Goal: Complete application form

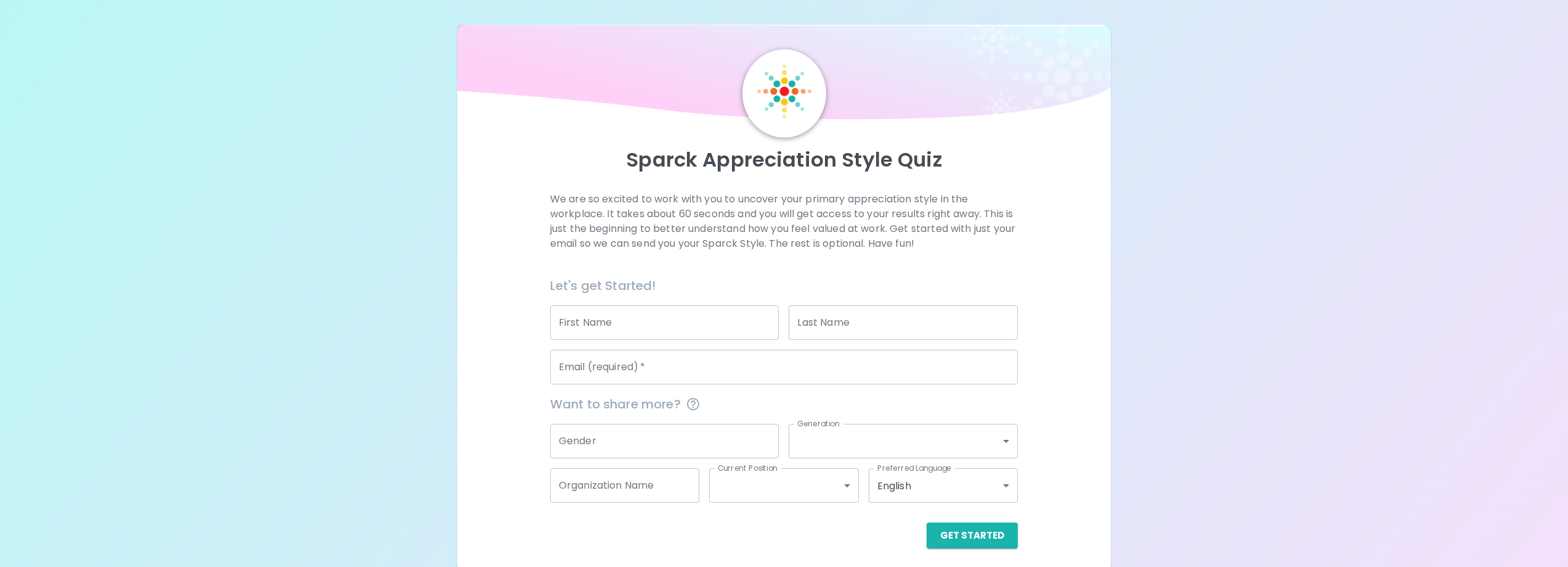
click at [619, 315] on input "First Name" at bounding box center [664, 322] width 230 height 34
type input "[PERSON_NAME]"
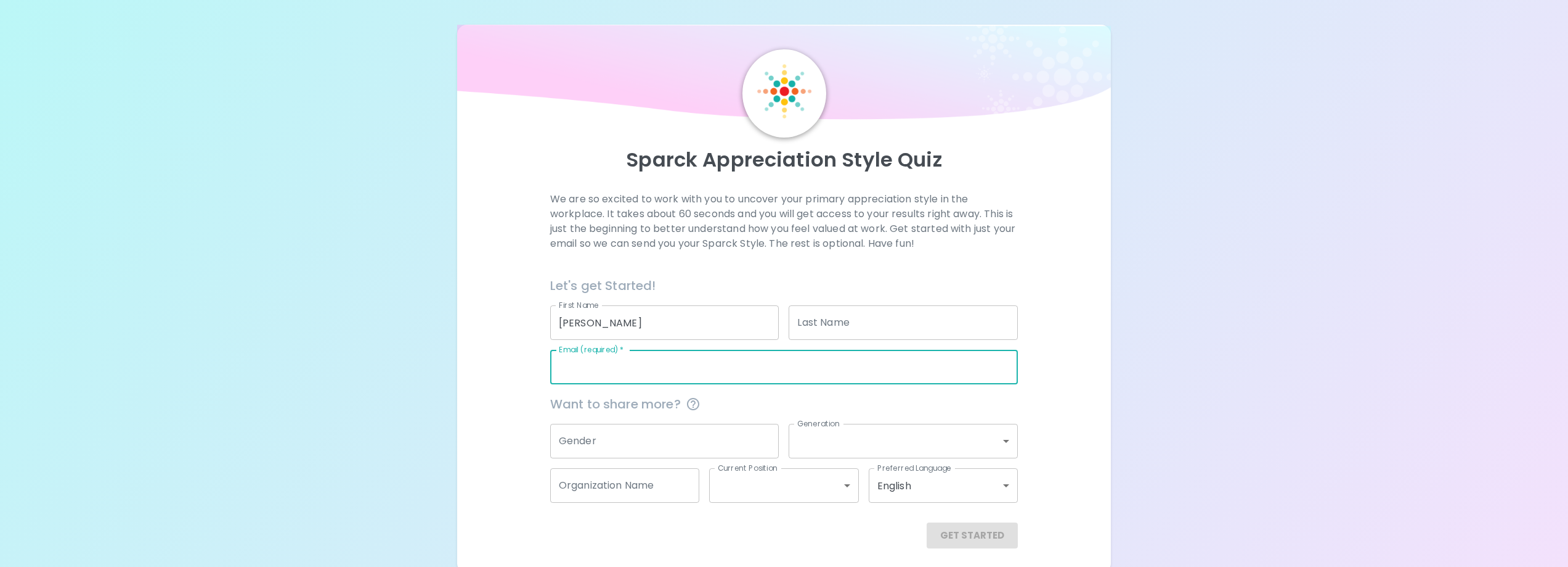
click at [809, 320] on input "Last Name" at bounding box center [903, 322] width 230 height 34
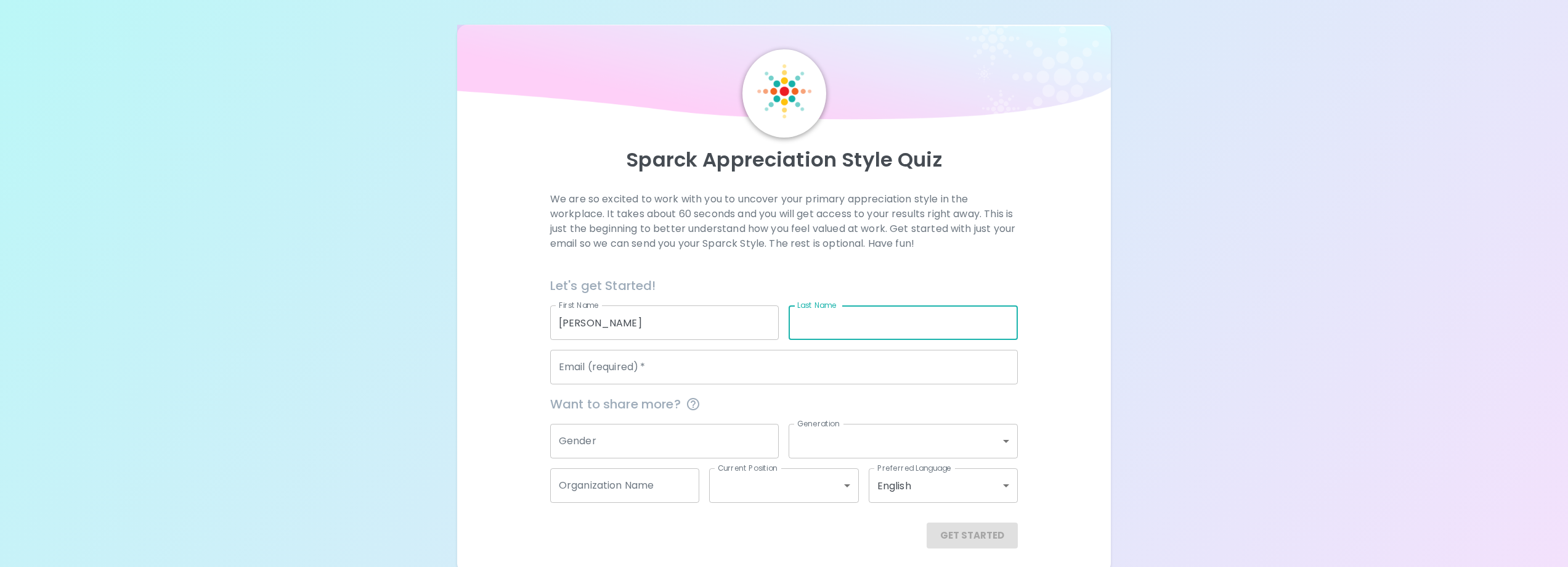
type input "e"
type input "[PERSON_NAME]"
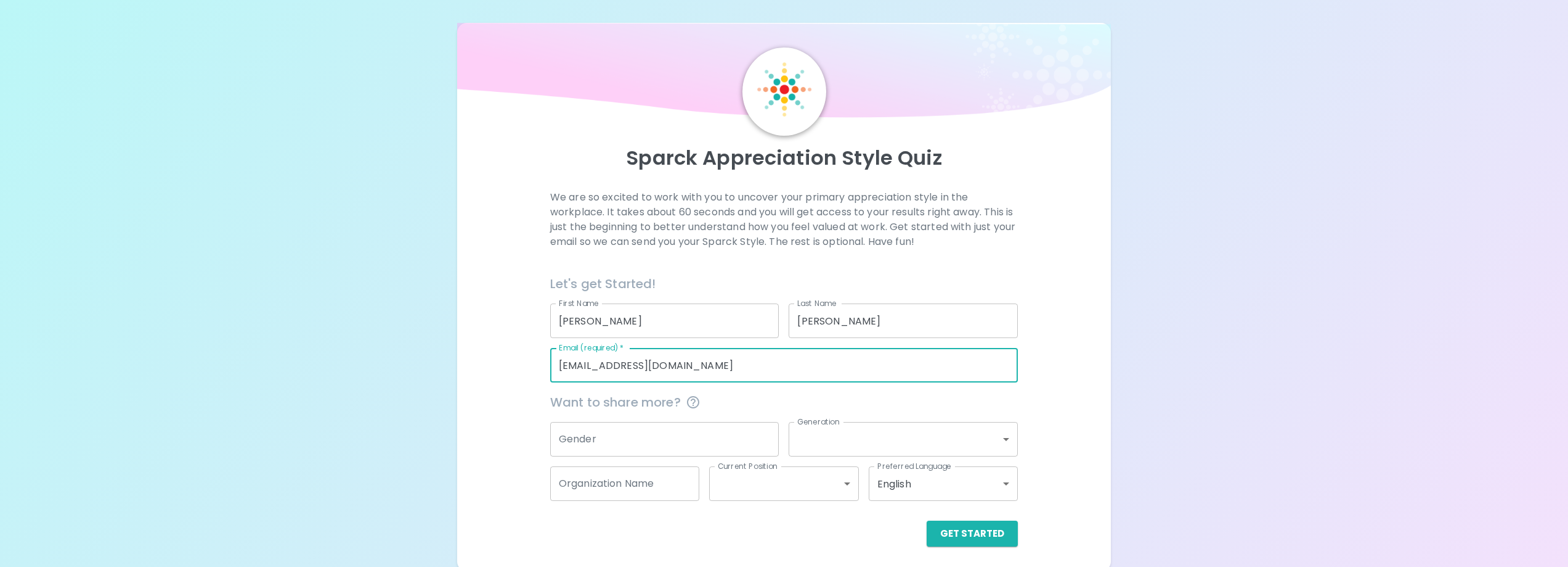
scroll to position [6, 0]
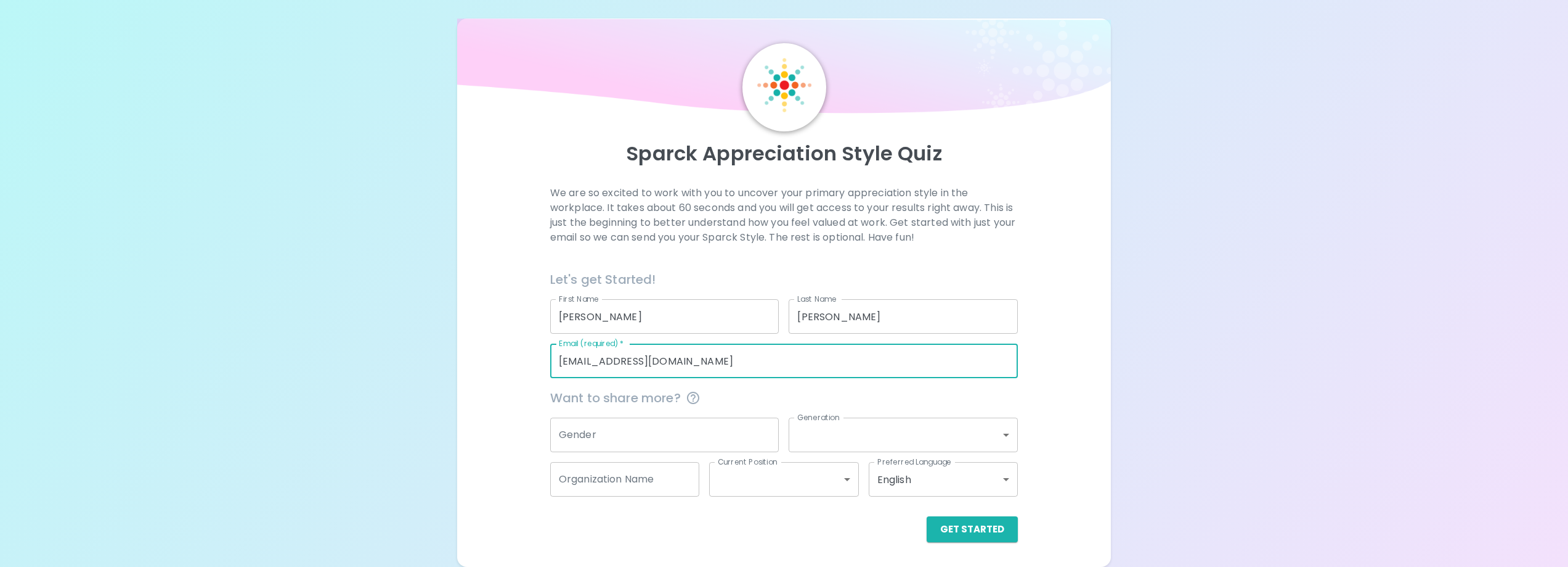
type input "[EMAIL_ADDRESS][DOMAIN_NAME]"
click at [625, 427] on input "Gender" at bounding box center [664, 434] width 230 height 34
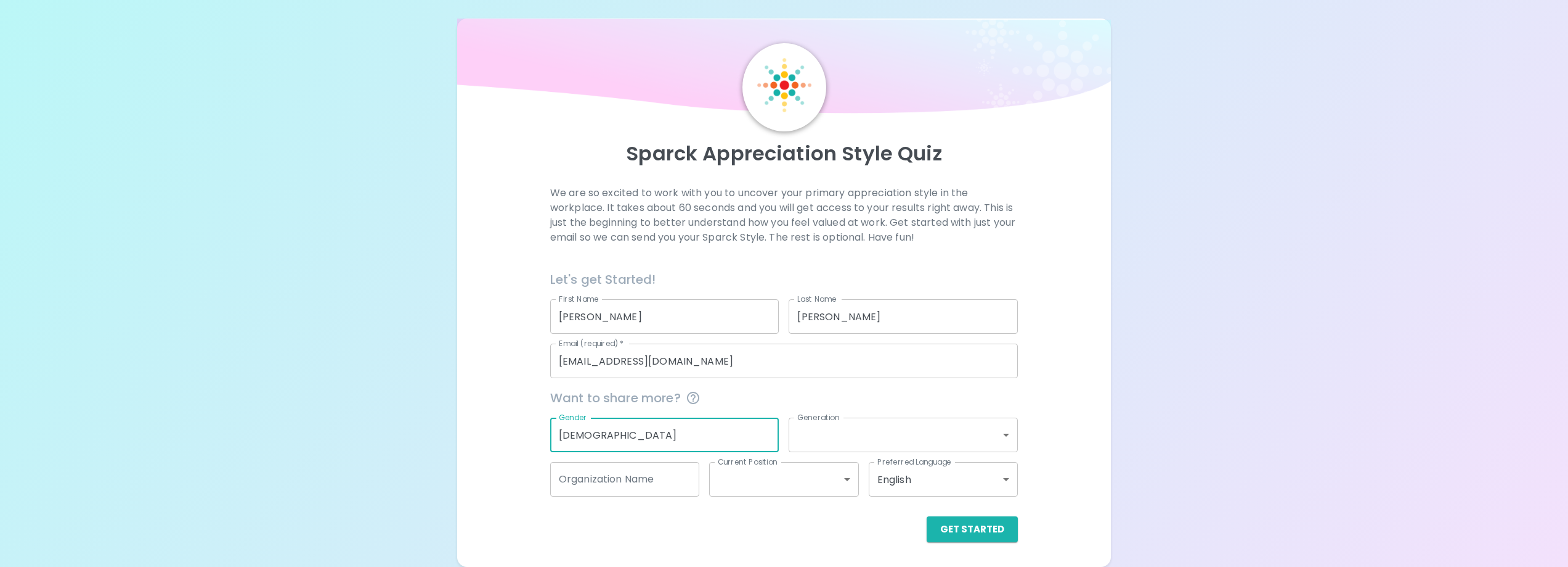
type input "[DEMOGRAPHIC_DATA]"
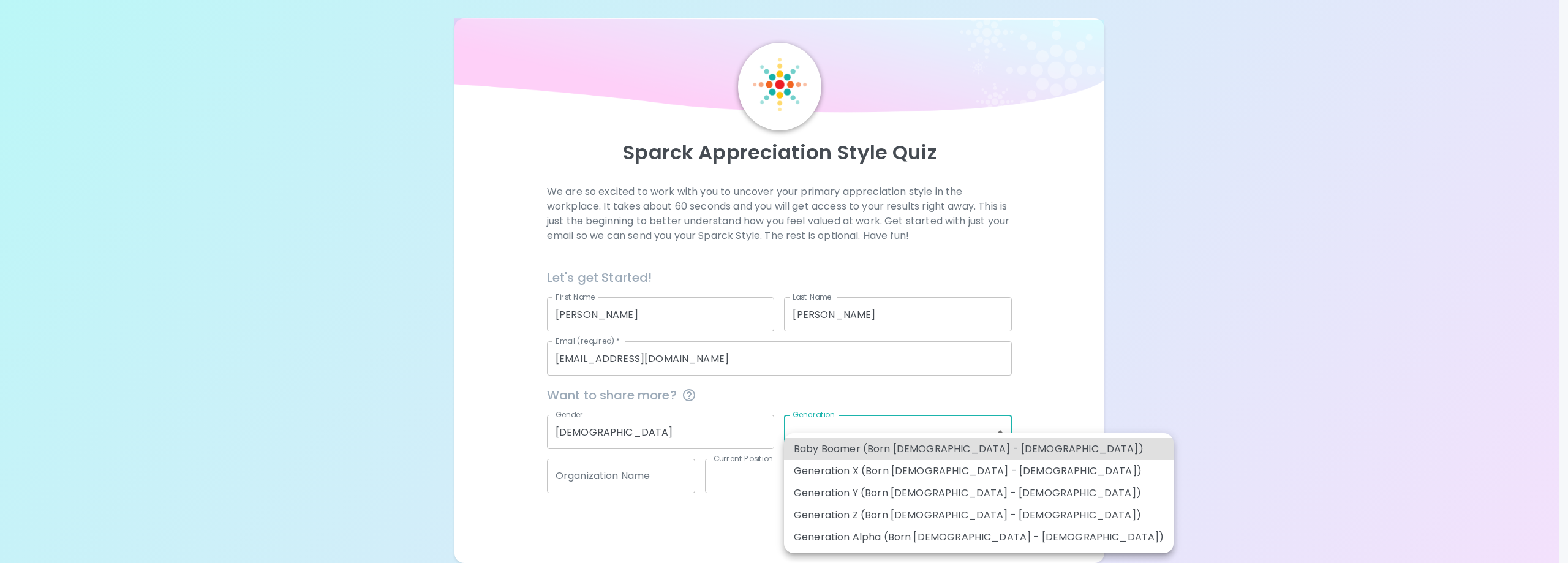
click at [820, 428] on body "Sparck Appreciation Style Quiz We are so excited to work with you to uncover yo…" at bounding box center [784, 278] width 1568 height 569
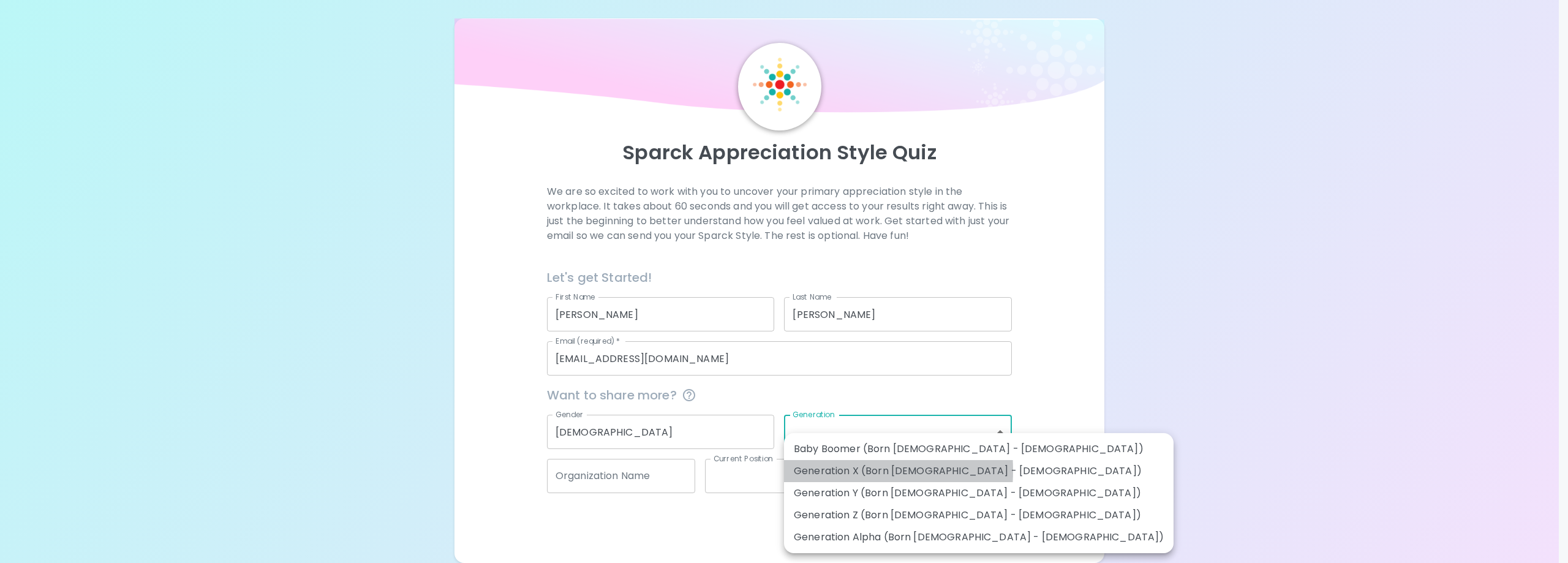
click at [821, 470] on li "Generation X (Born [DEMOGRAPHIC_DATA] - [DEMOGRAPHIC_DATA])" at bounding box center [978, 470] width 389 height 22
type input "generation_x"
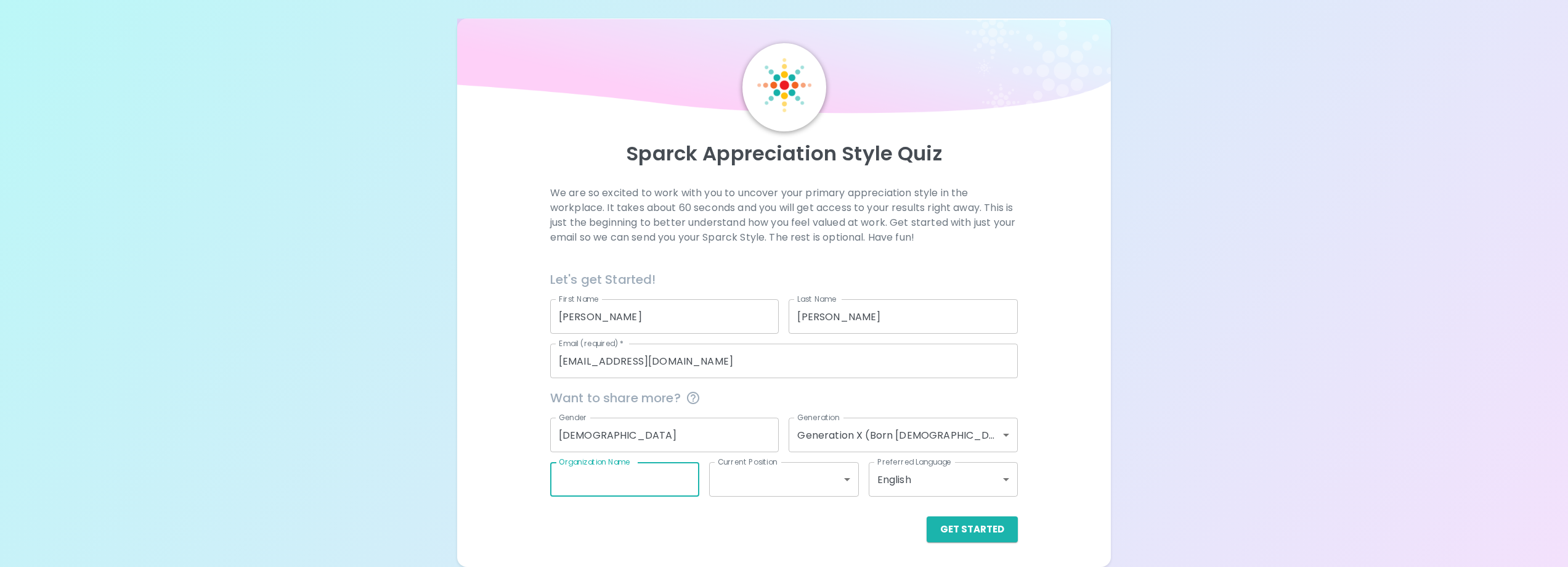
click at [656, 481] on input "Organization Name" at bounding box center [624, 479] width 149 height 34
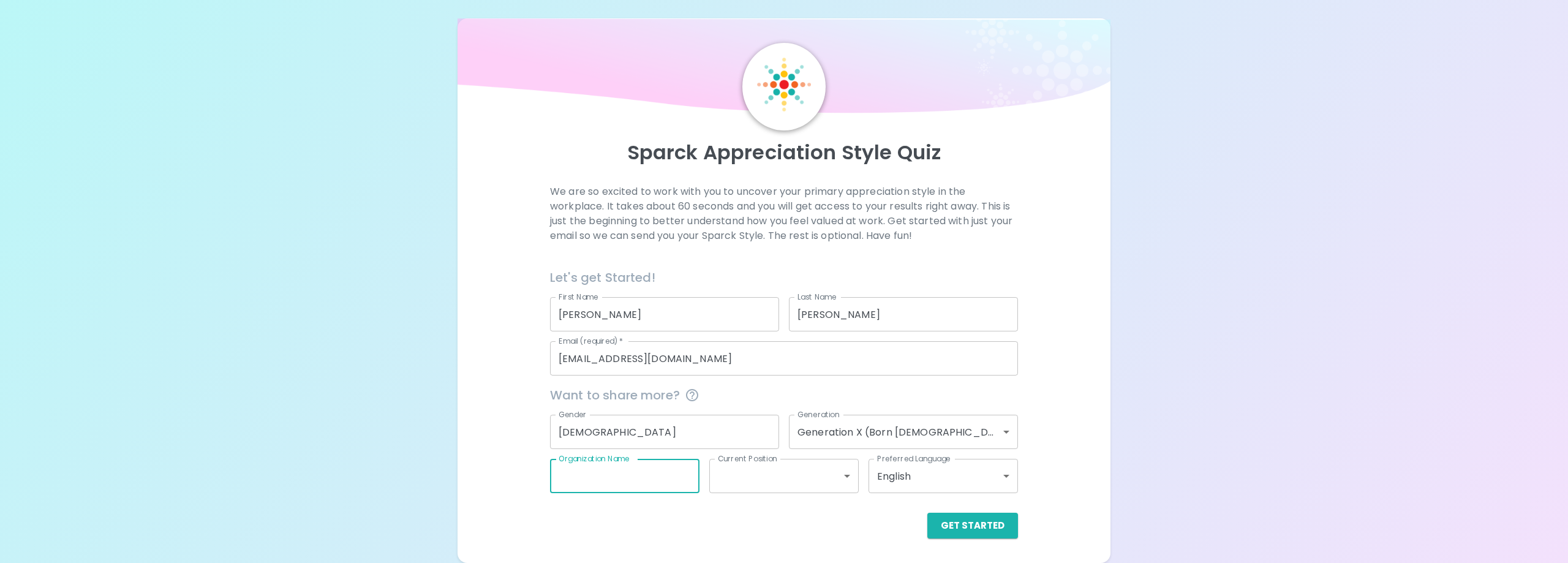
click at [759, 477] on body "Sparck Appreciation Style Quiz We are so excited to work with you to uncover yo…" at bounding box center [784, 278] width 1568 height 569
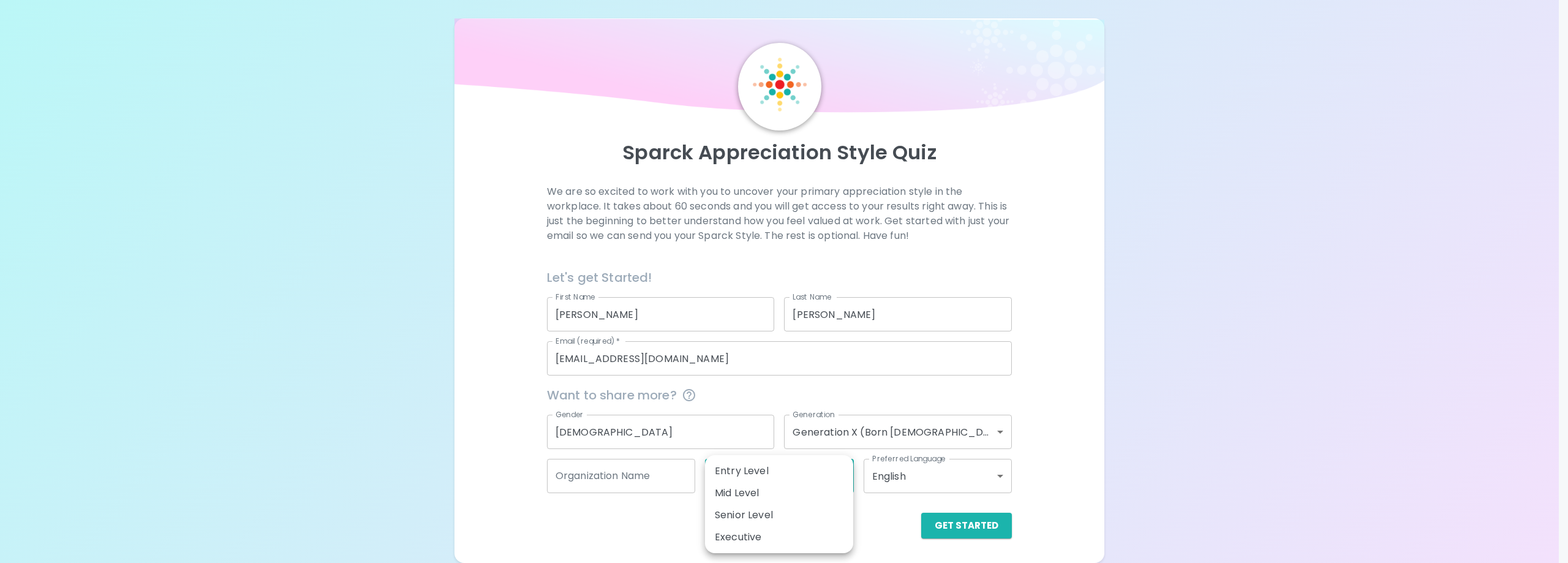
click at [746, 513] on li "Senior Level" at bounding box center [778, 514] width 148 height 22
type input "senior_level"
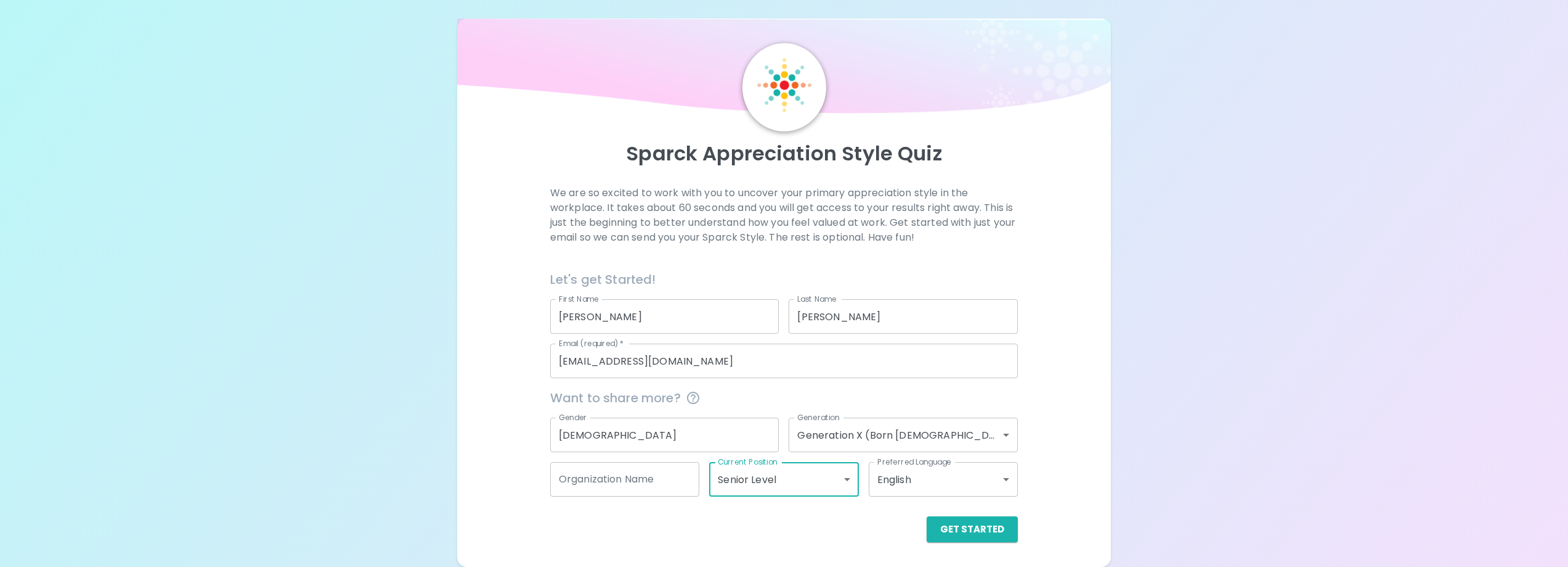
click at [598, 480] on input "Organization Name" at bounding box center [624, 479] width 149 height 34
type input "NG"
click at [955, 525] on button "Get Started" at bounding box center [972, 528] width 92 height 26
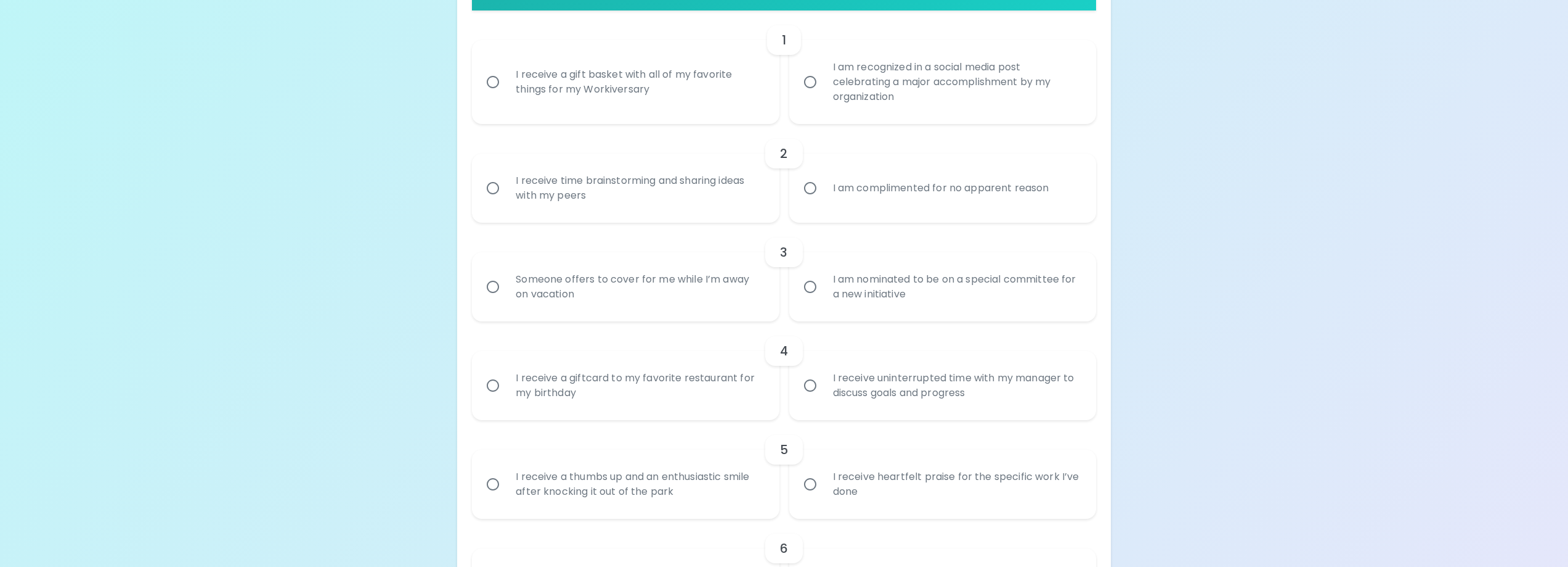
scroll to position [253, 0]
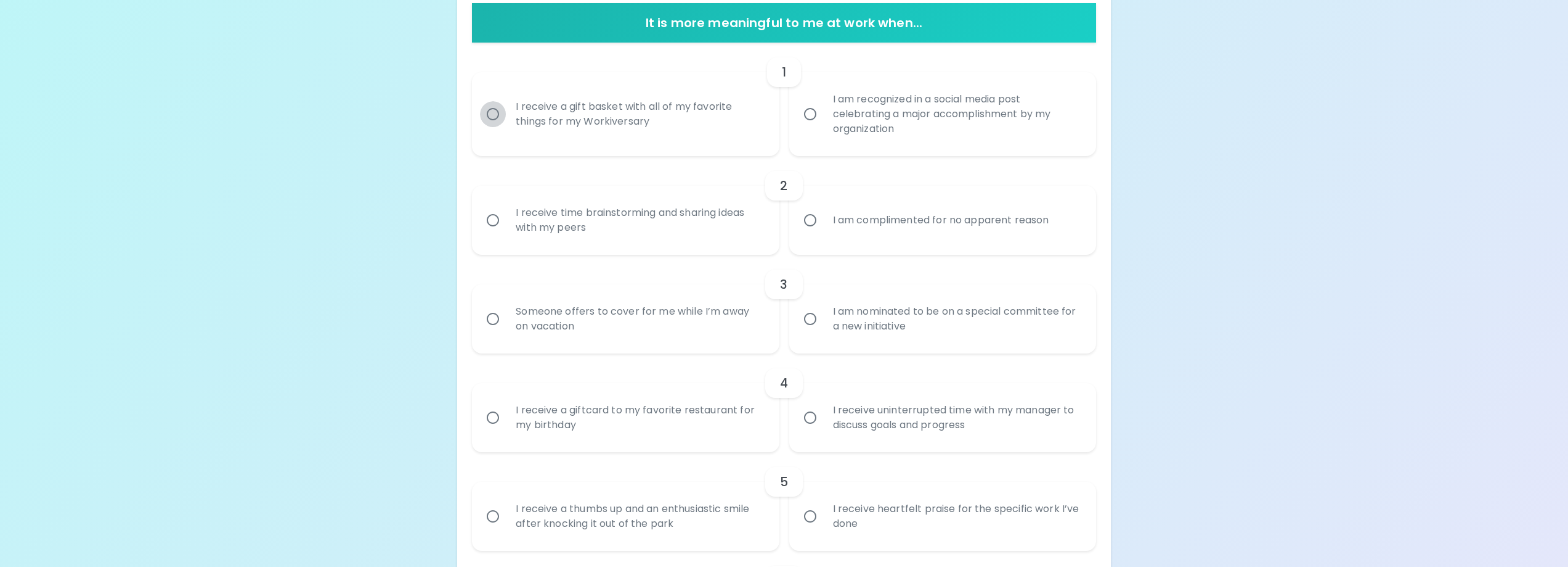
click at [496, 114] on input "I receive a gift basket with all of my favorite things for my Workiversary" at bounding box center [493, 114] width 26 height 26
radio input "true"
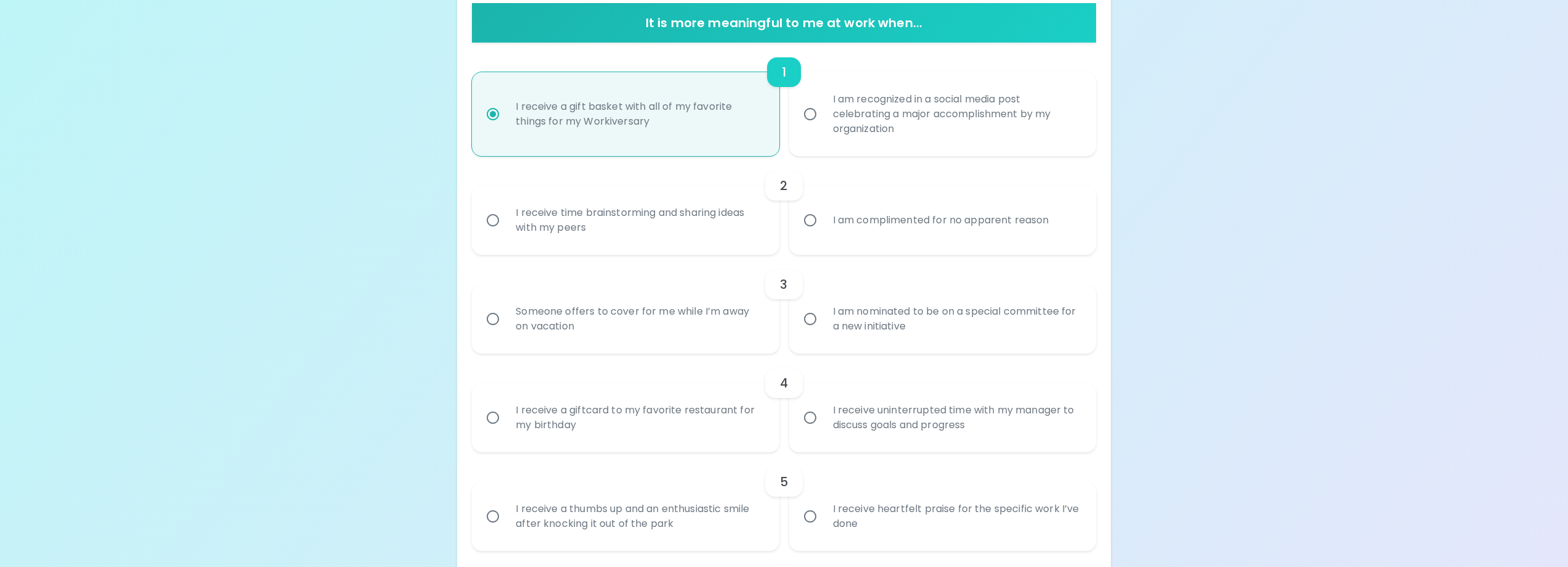
scroll to position [351, 0]
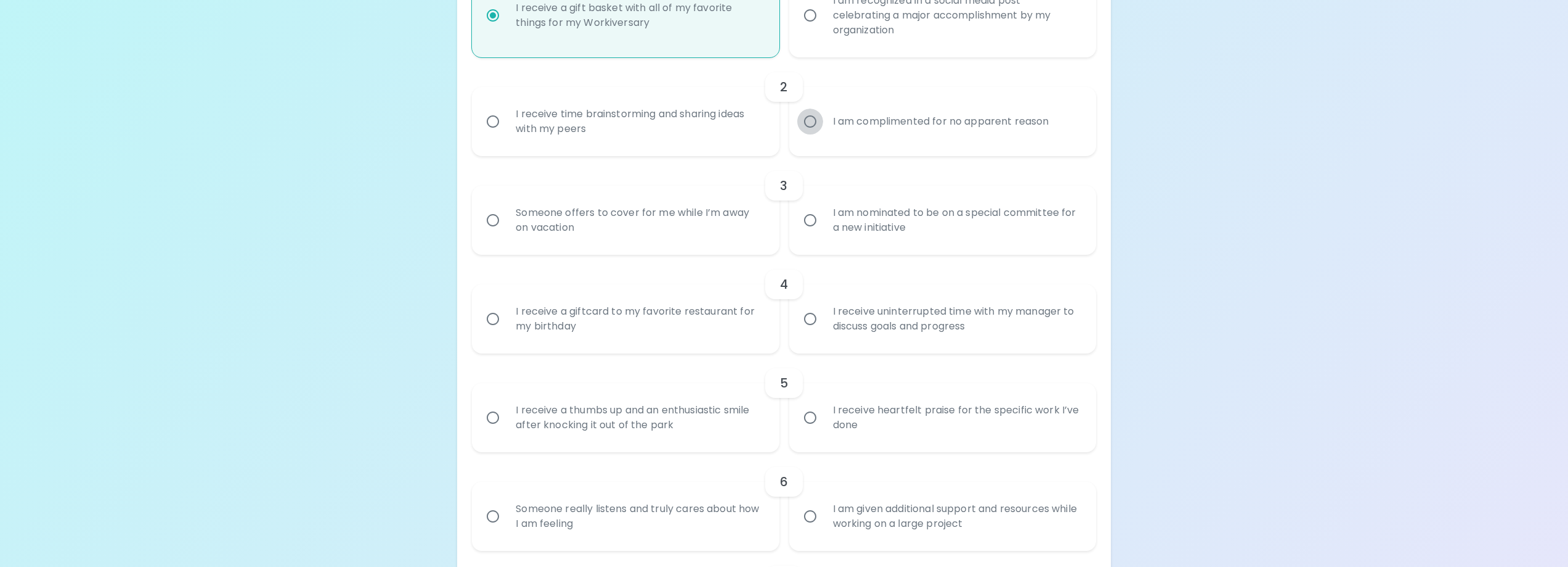
click at [810, 124] on input "I am complimented for no apparent reason" at bounding box center [810, 121] width 26 height 26
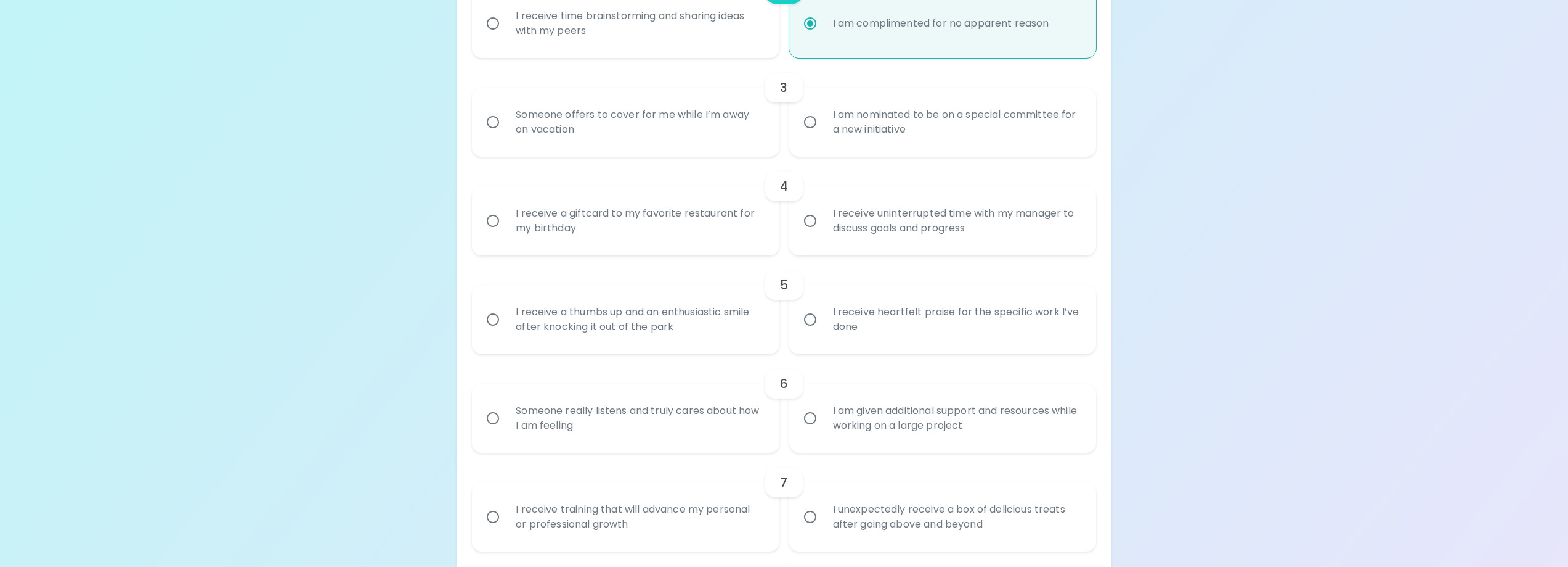
scroll to position [450, 0]
radio input "true"
click at [495, 124] on input "Someone offers to cover for me while I’m away on vacation" at bounding box center [493, 121] width 26 height 26
radio input "false"
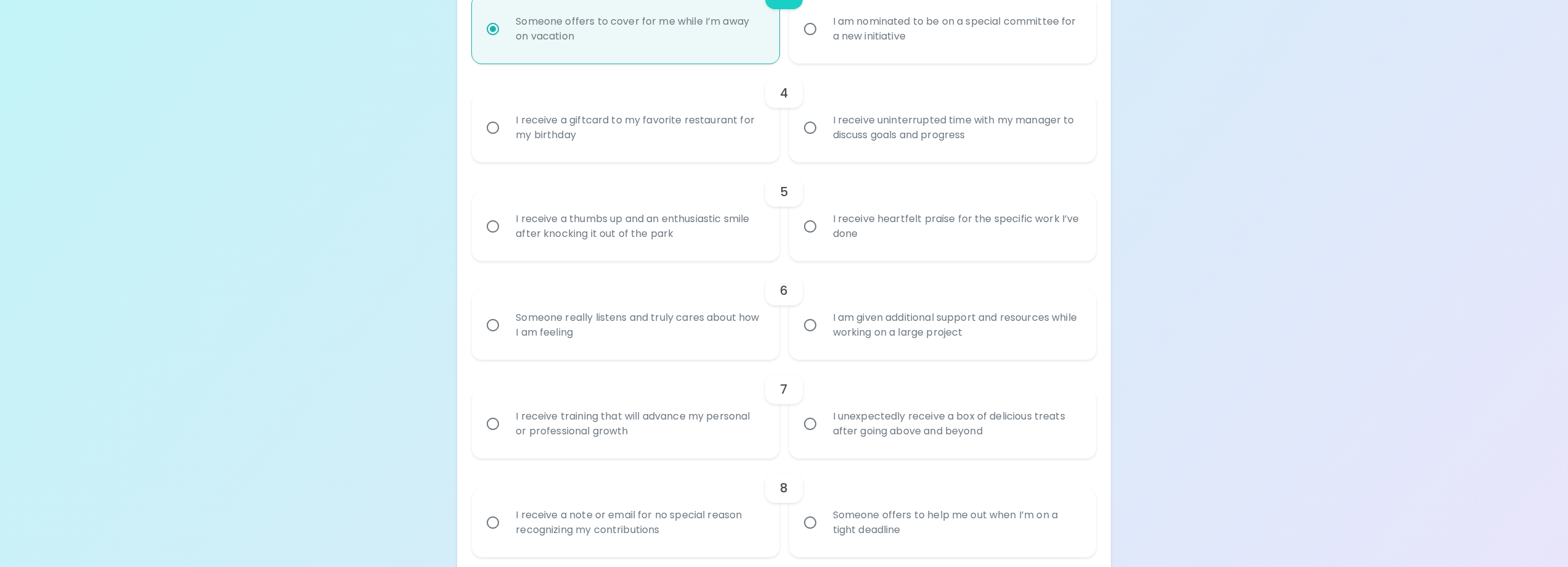
scroll to position [549, 0]
radio input "true"
click at [492, 121] on input "I receive a giftcard to my favorite restaurant for my birthday" at bounding box center [493, 121] width 26 height 26
radio input "false"
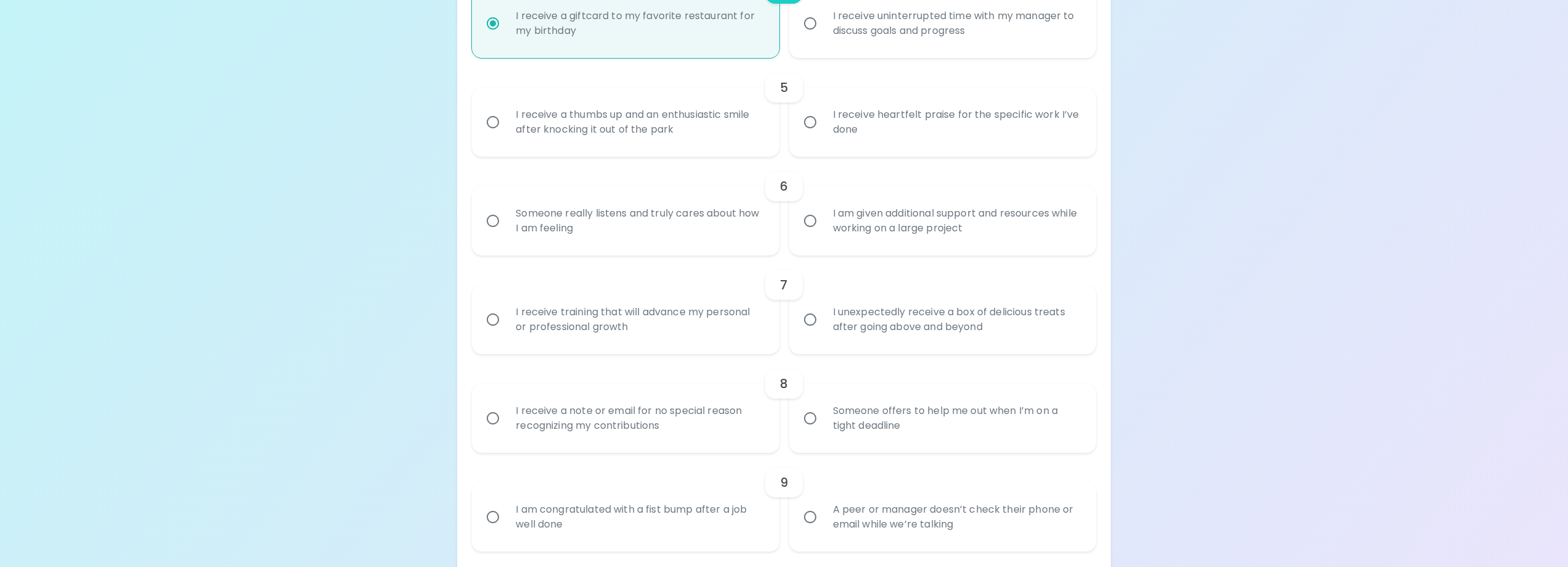
scroll to position [647, 0]
radio input "true"
click at [813, 121] on input "I receive heartfelt praise for the specific work I’ve done" at bounding box center [810, 121] width 26 height 26
radio input "false"
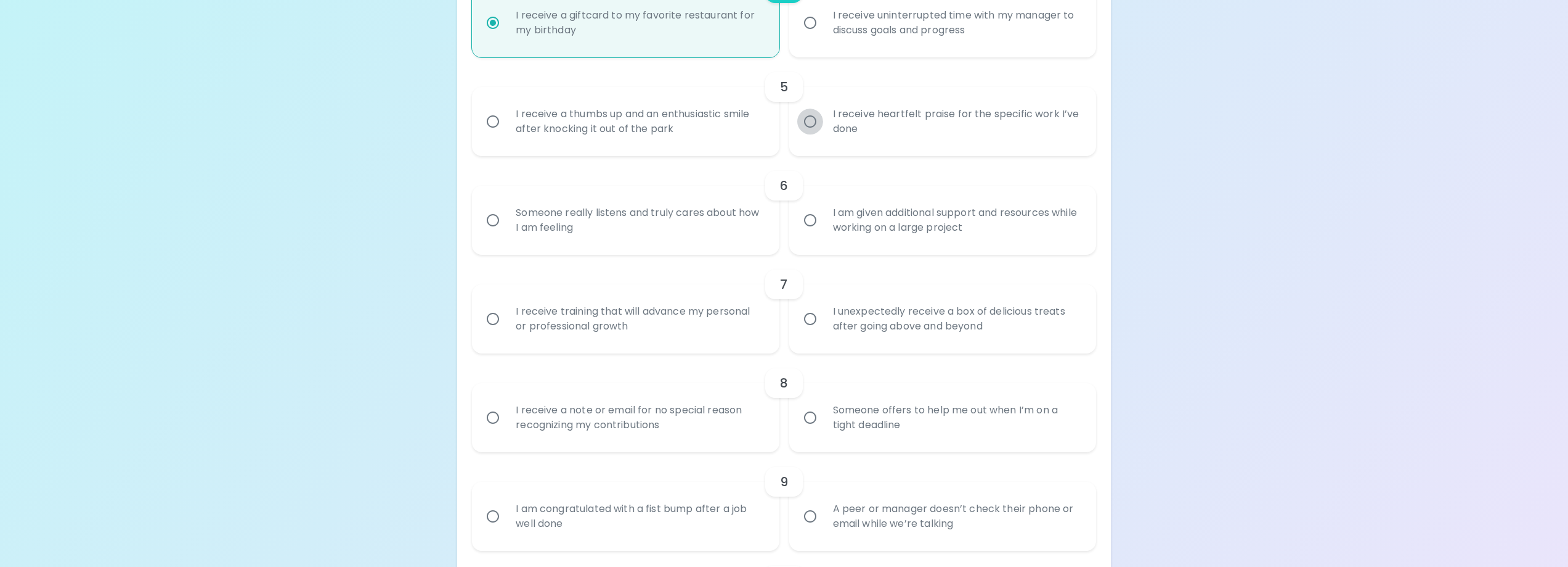
radio input "false"
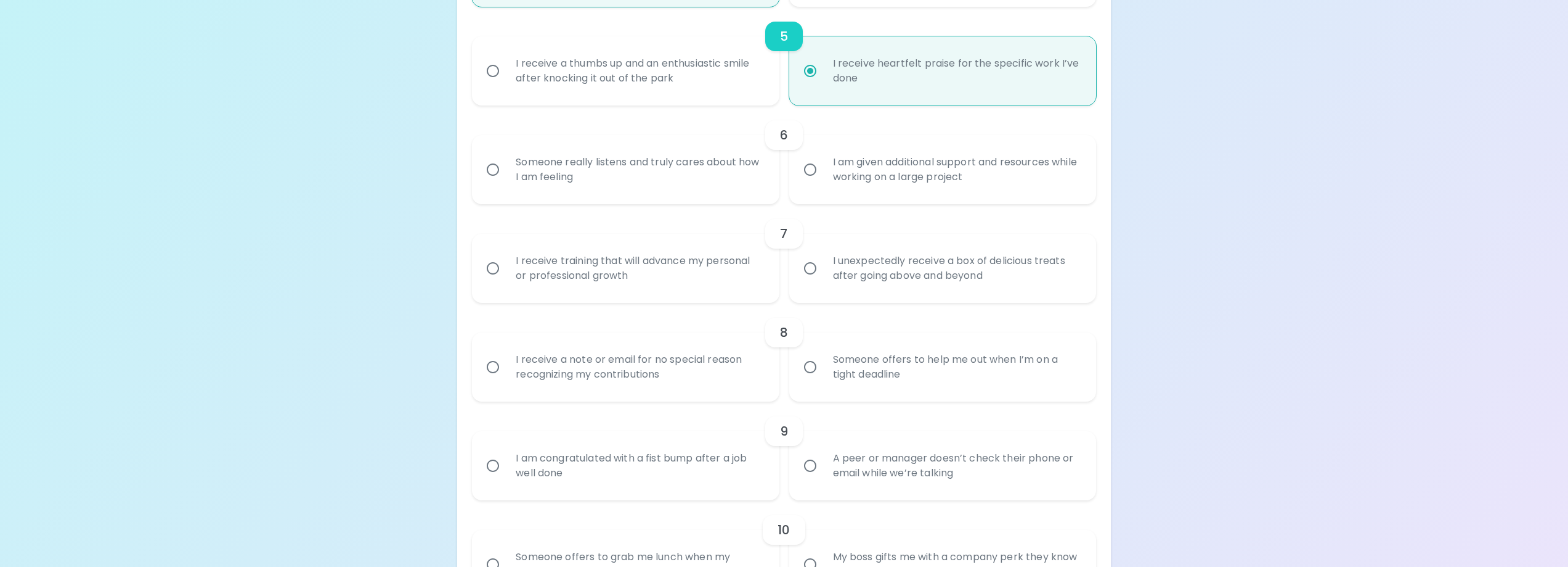
scroll to position [746, 0]
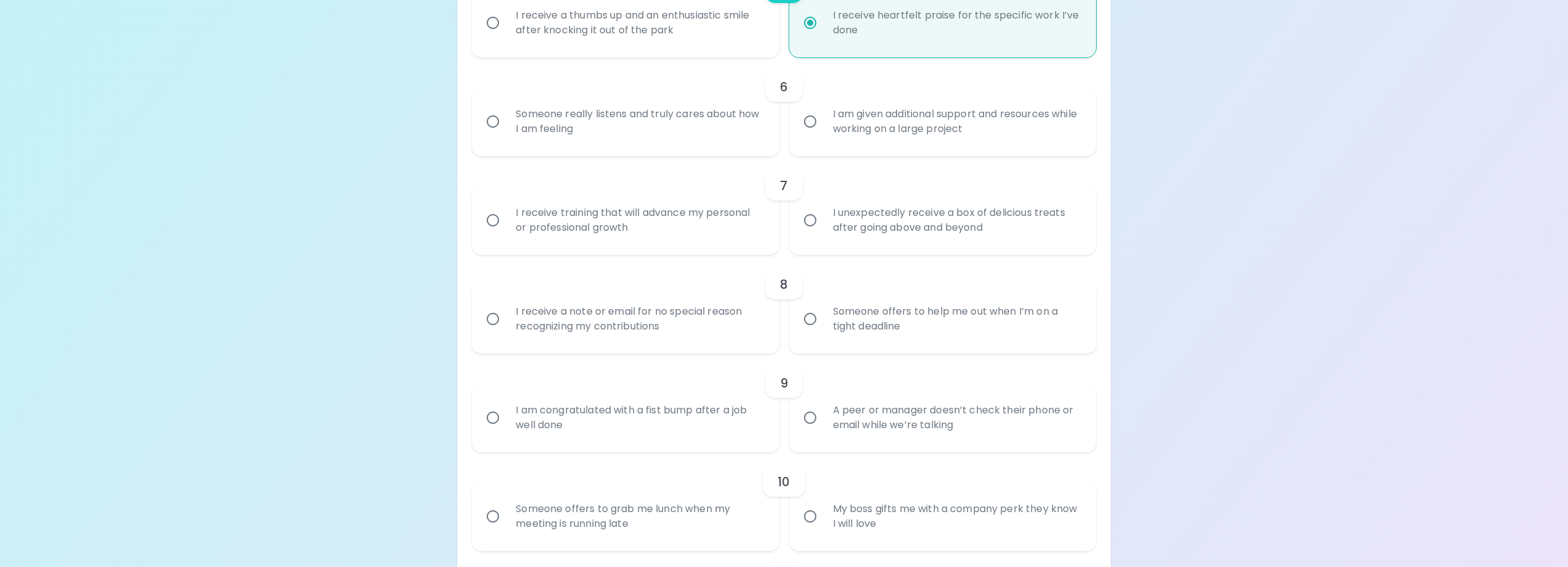
radio input "true"
click at [490, 118] on input "Someone really listens and truly cares about how I am feeling" at bounding box center [493, 121] width 26 height 26
radio input "false"
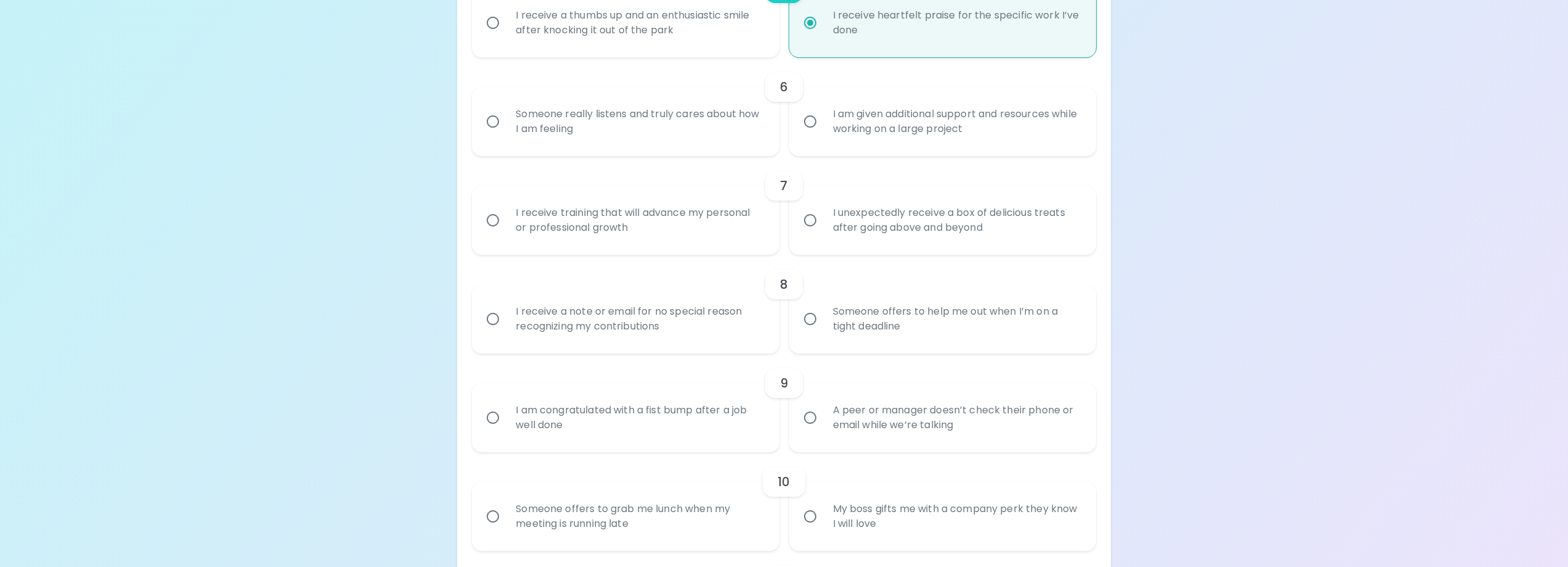
radio input "false"
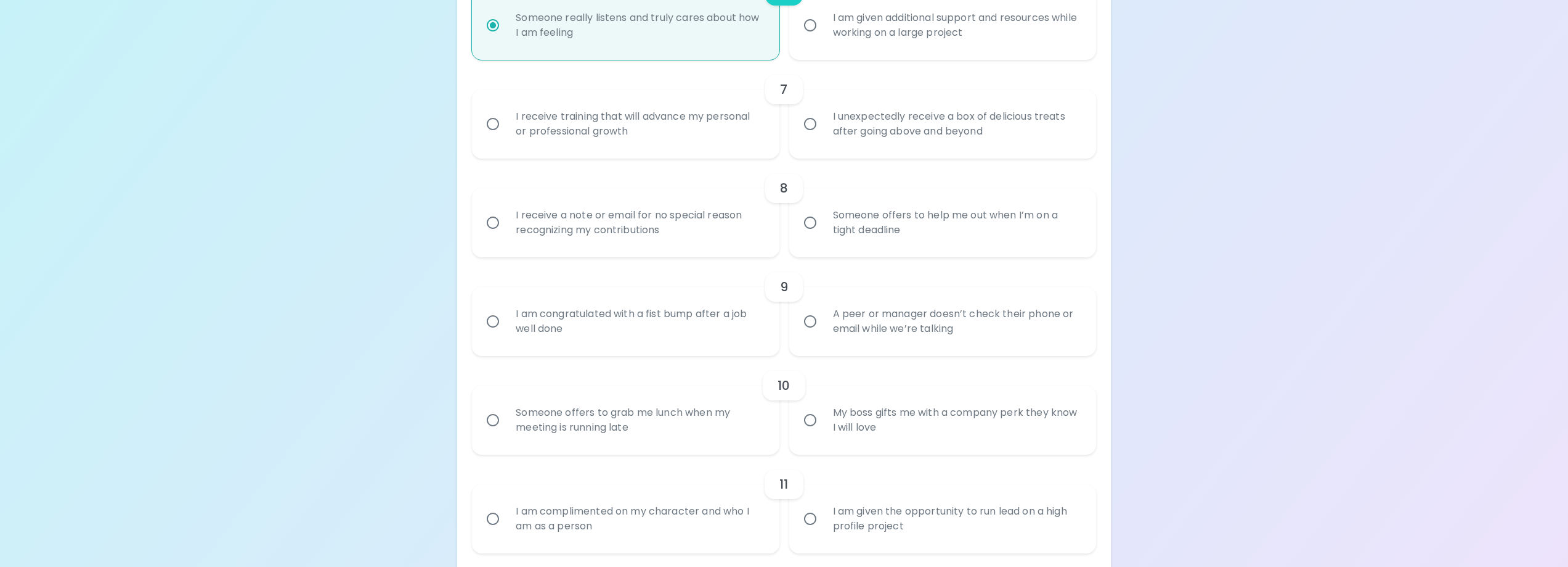
scroll to position [844, 0]
radio input "true"
click at [807, 122] on input "I unexpectedly receive a box of delicious treats after going above and beyond" at bounding box center [810, 121] width 26 height 26
radio input "false"
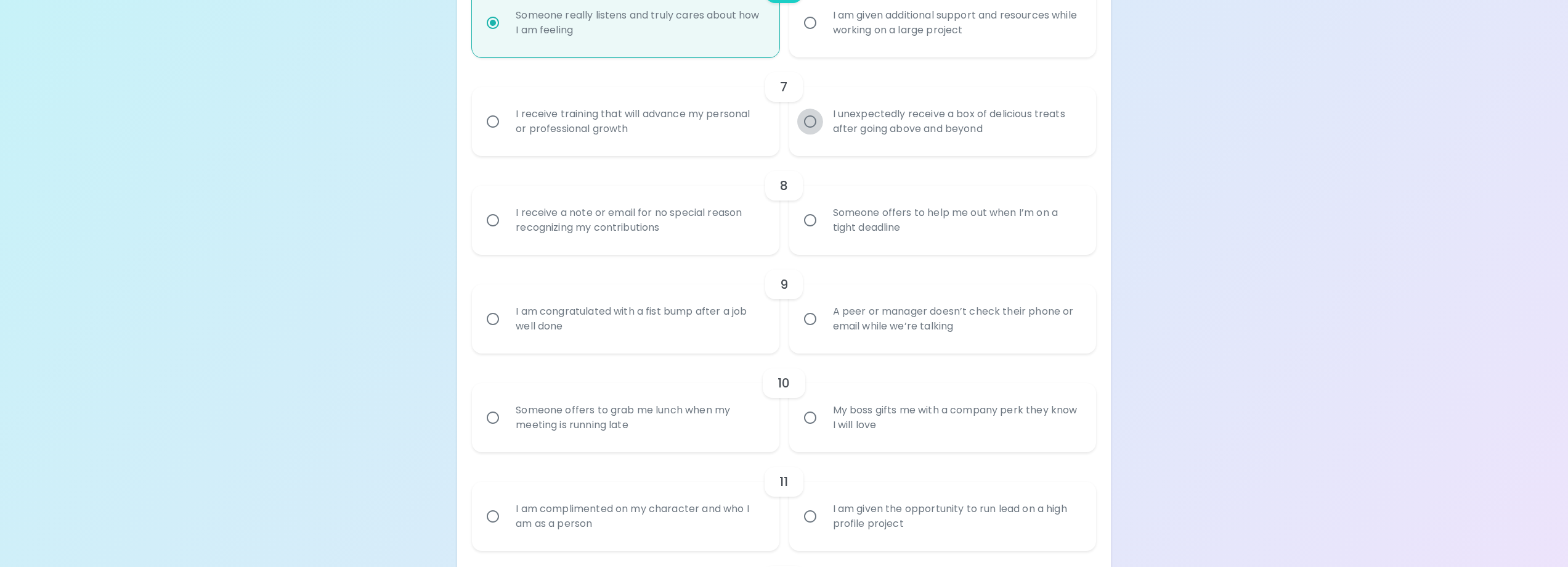
radio input "false"
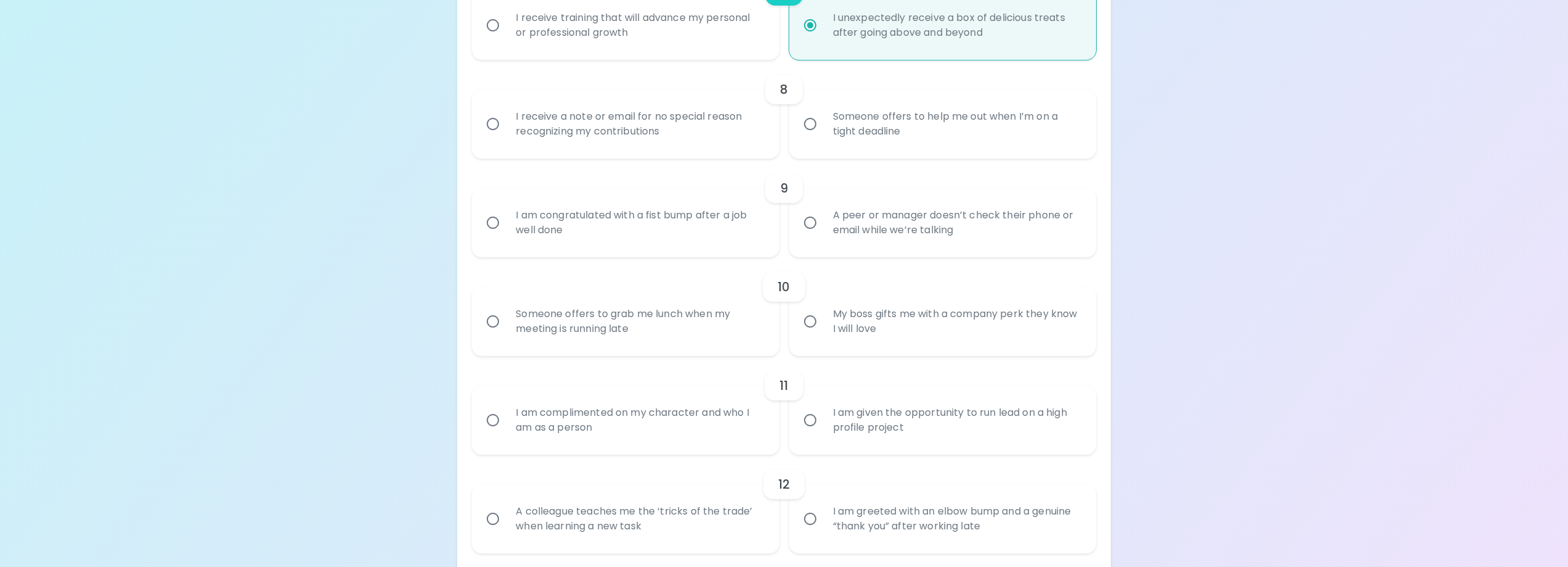
scroll to position [943, 0]
radio input "true"
click at [810, 126] on input "Someone offers to help me out when I’m on a tight deadline" at bounding box center [810, 121] width 26 height 26
radio input "false"
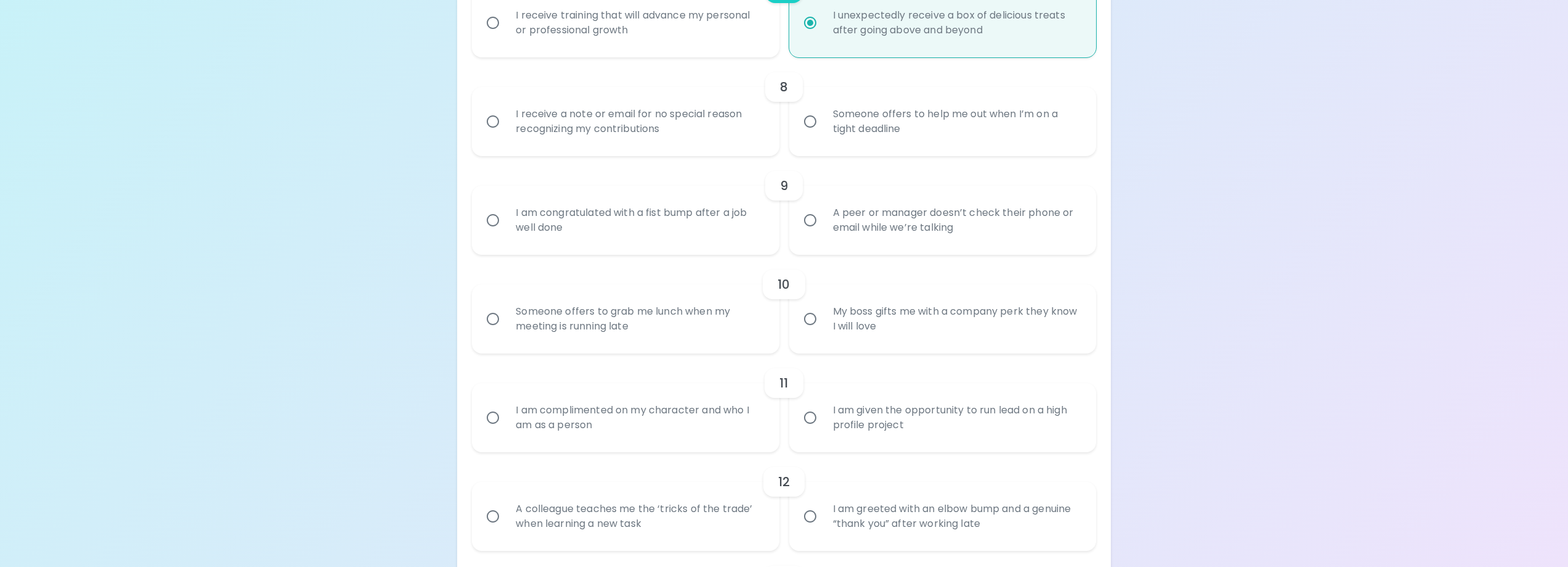
radio input "false"
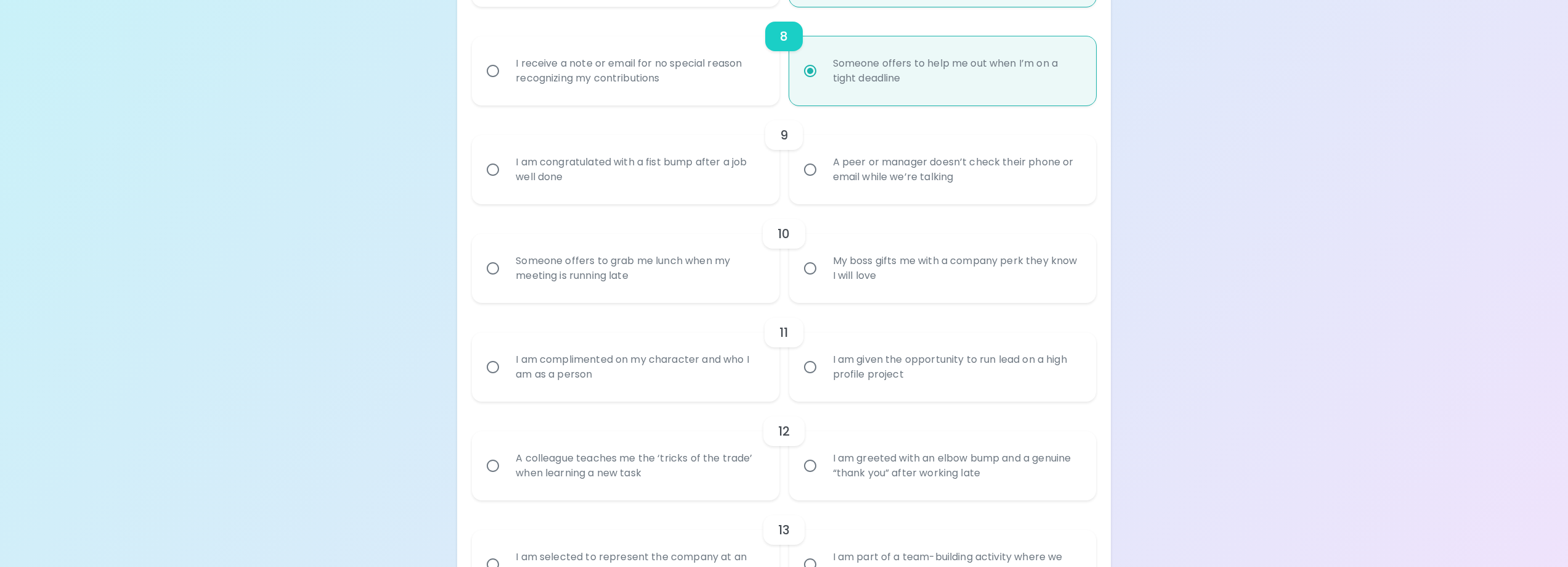
scroll to position [1042, 0]
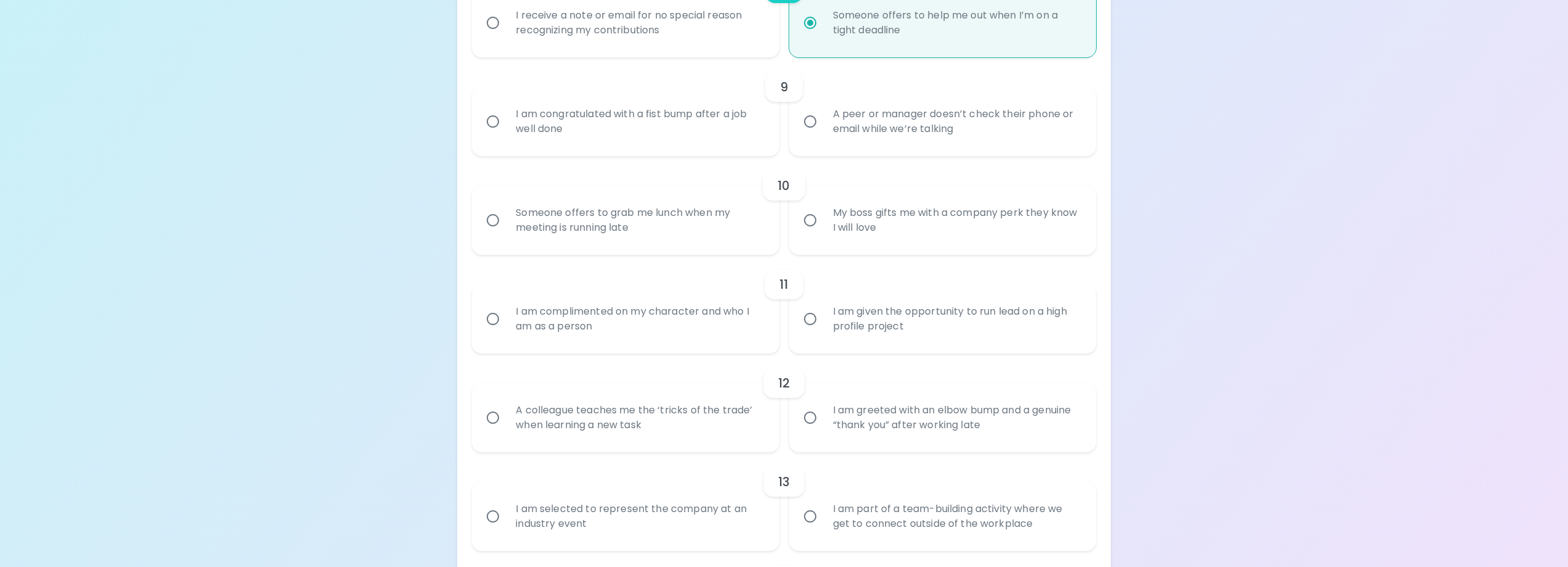
radio input "true"
click at [490, 124] on input "I am congratulated with a fist bump after a job well done" at bounding box center [493, 121] width 26 height 26
radio input "false"
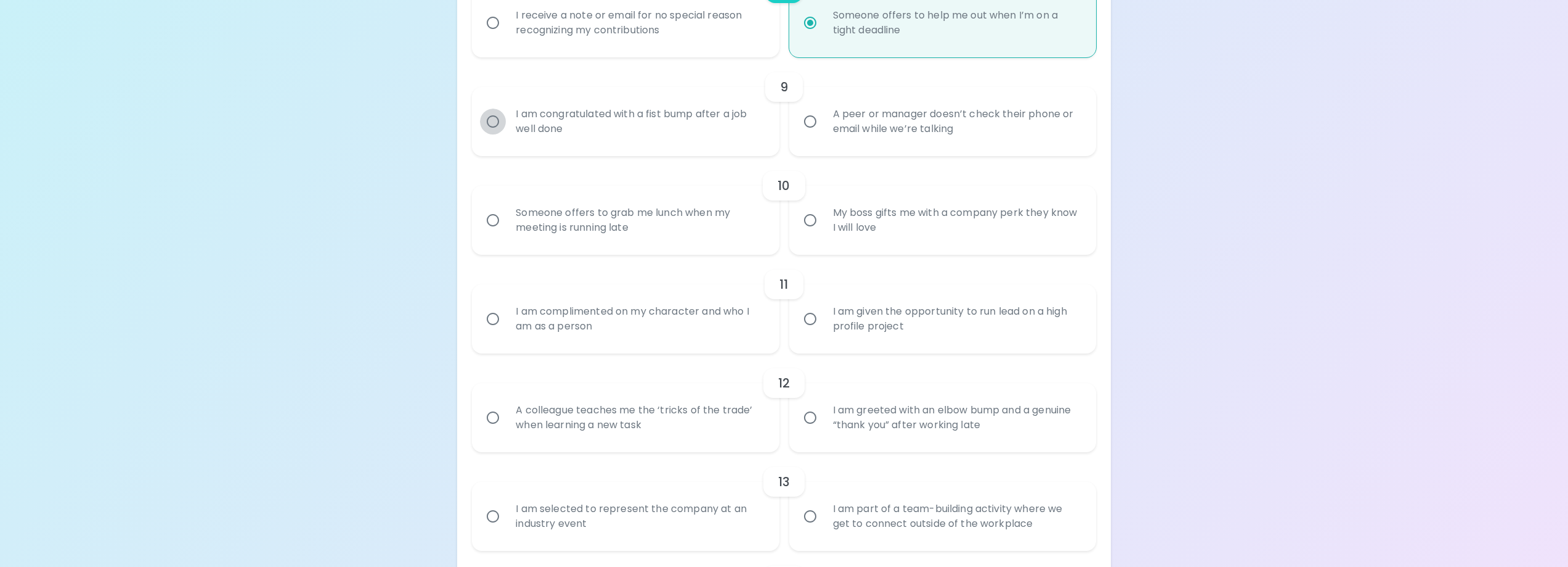
radio input "false"
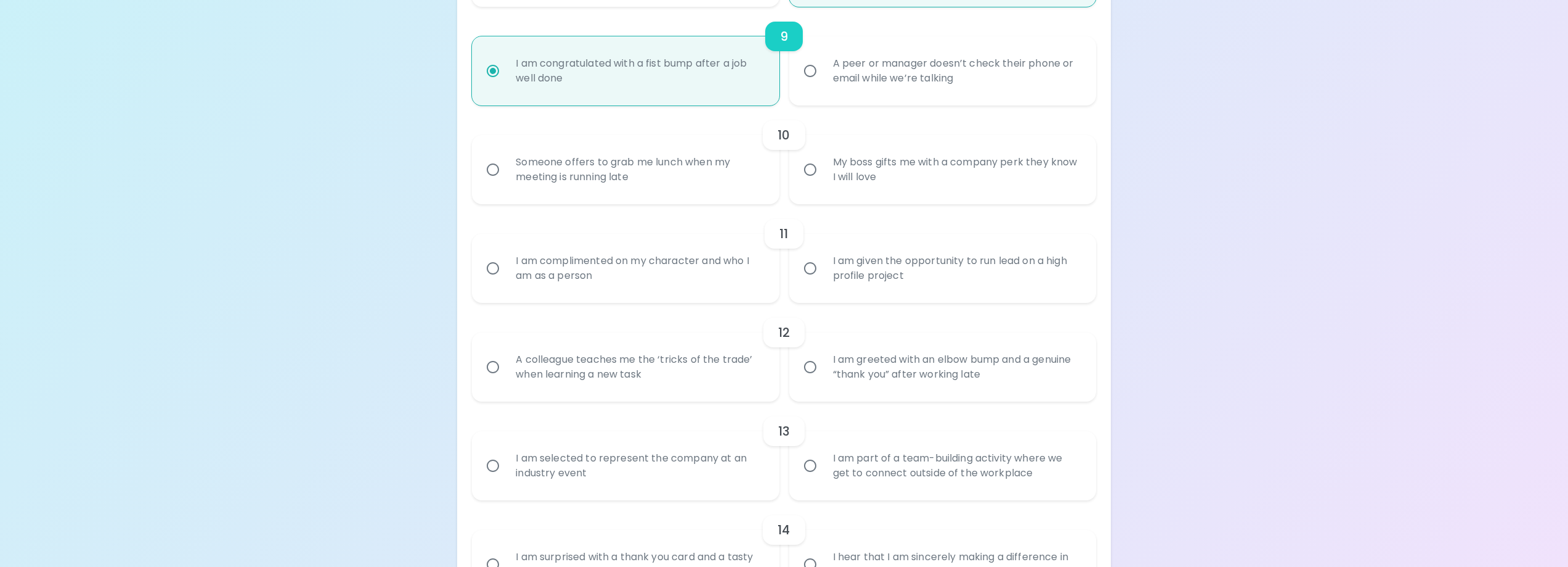
scroll to position [1141, 0]
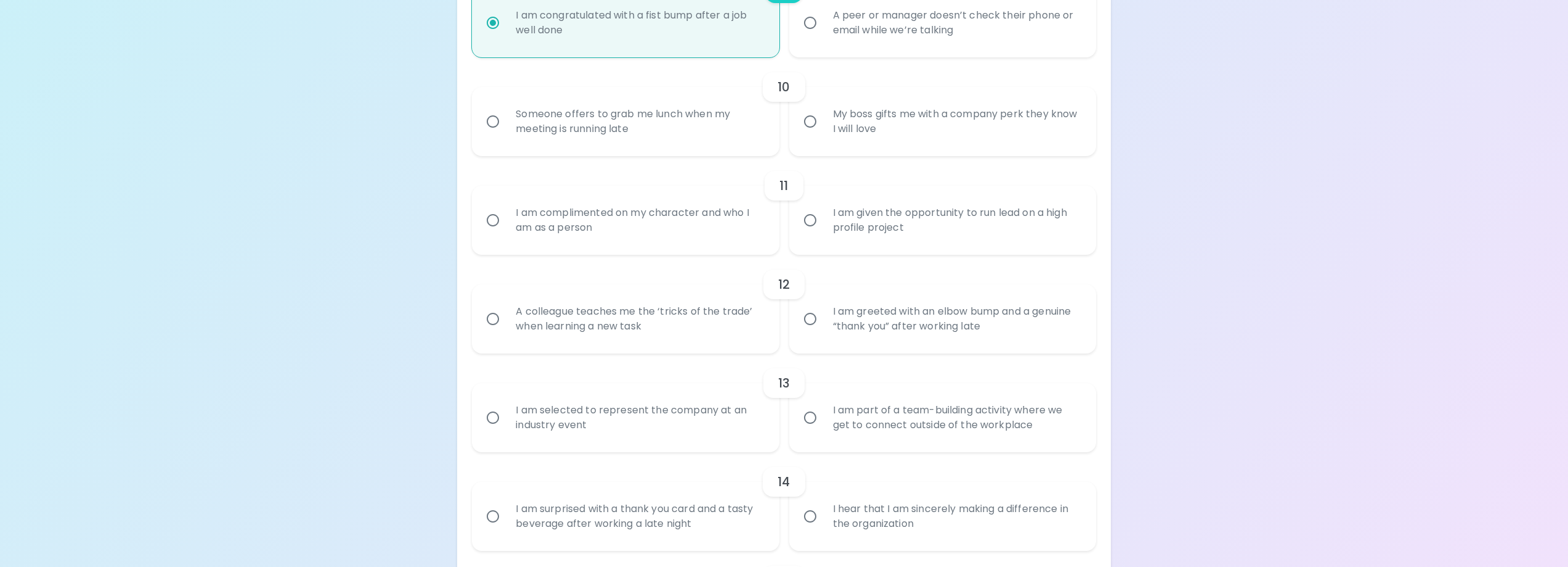
radio input "true"
click at [813, 118] on input "My boss gifts me with a company perk they know I will love" at bounding box center [810, 121] width 26 height 26
radio input "false"
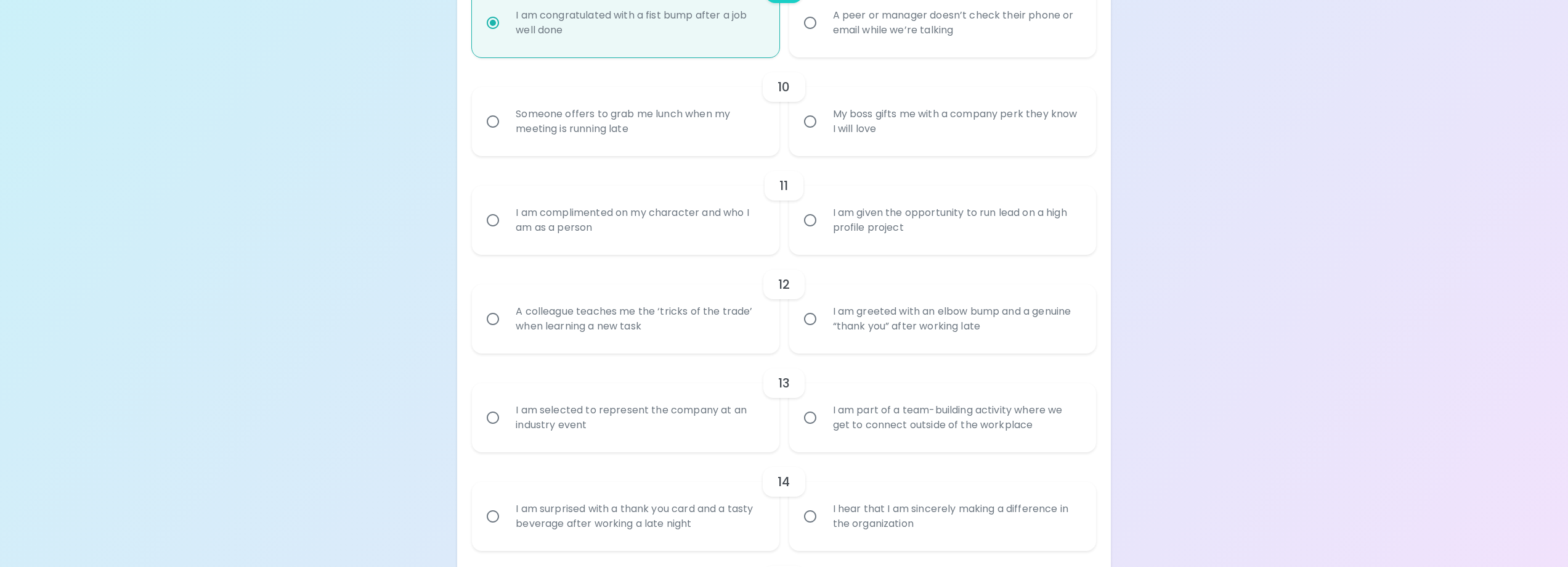
radio input "false"
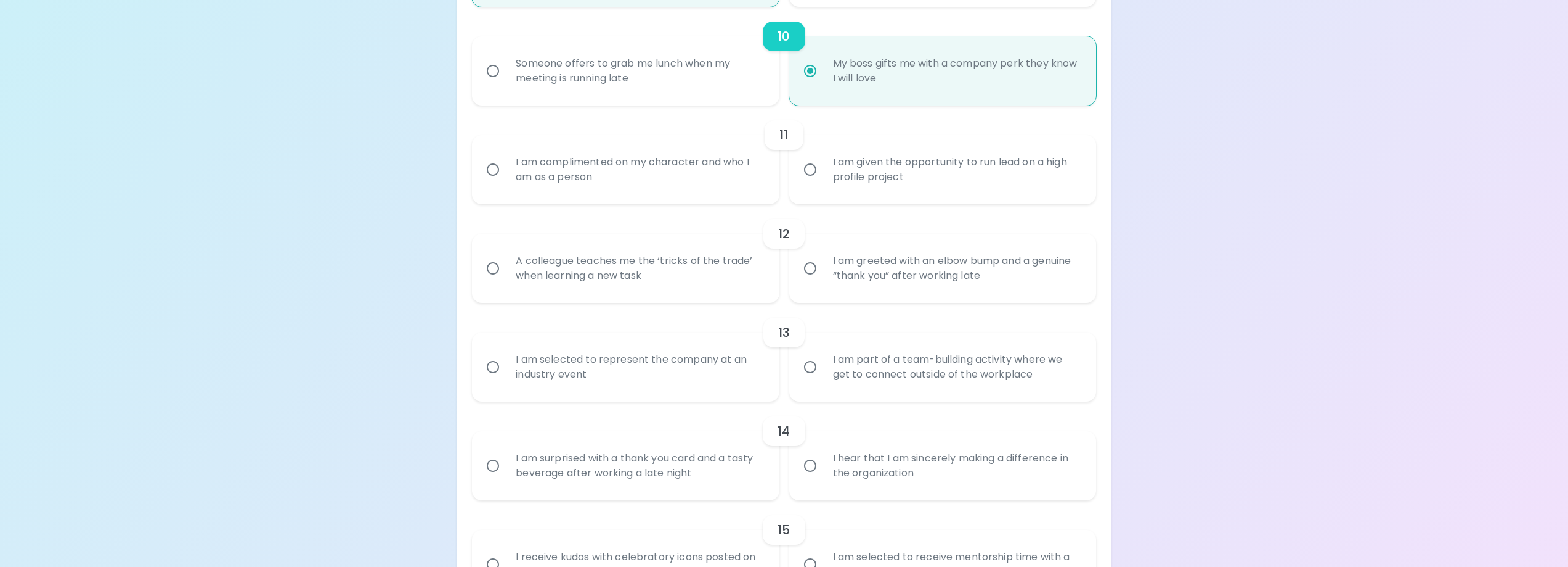
scroll to position [1240, 0]
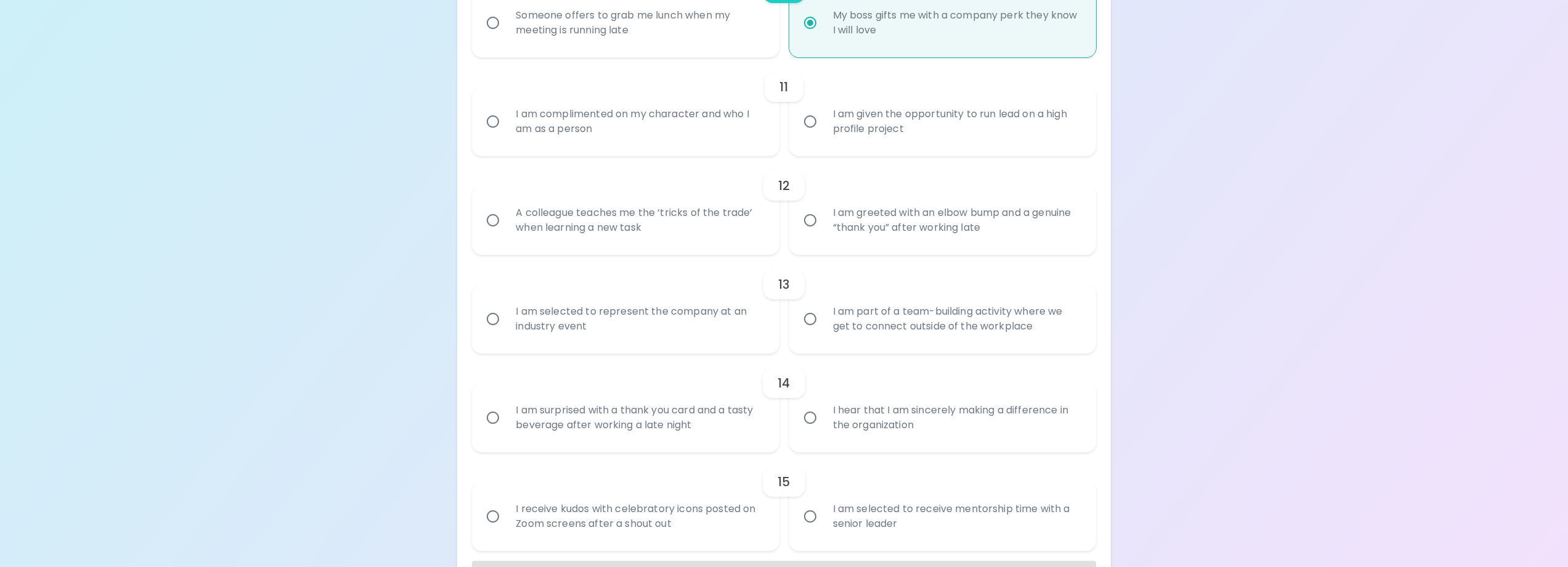
radio input "true"
click at [494, 120] on input "I am complimented on my character and who I am as a person" at bounding box center [493, 121] width 26 height 26
radio input "false"
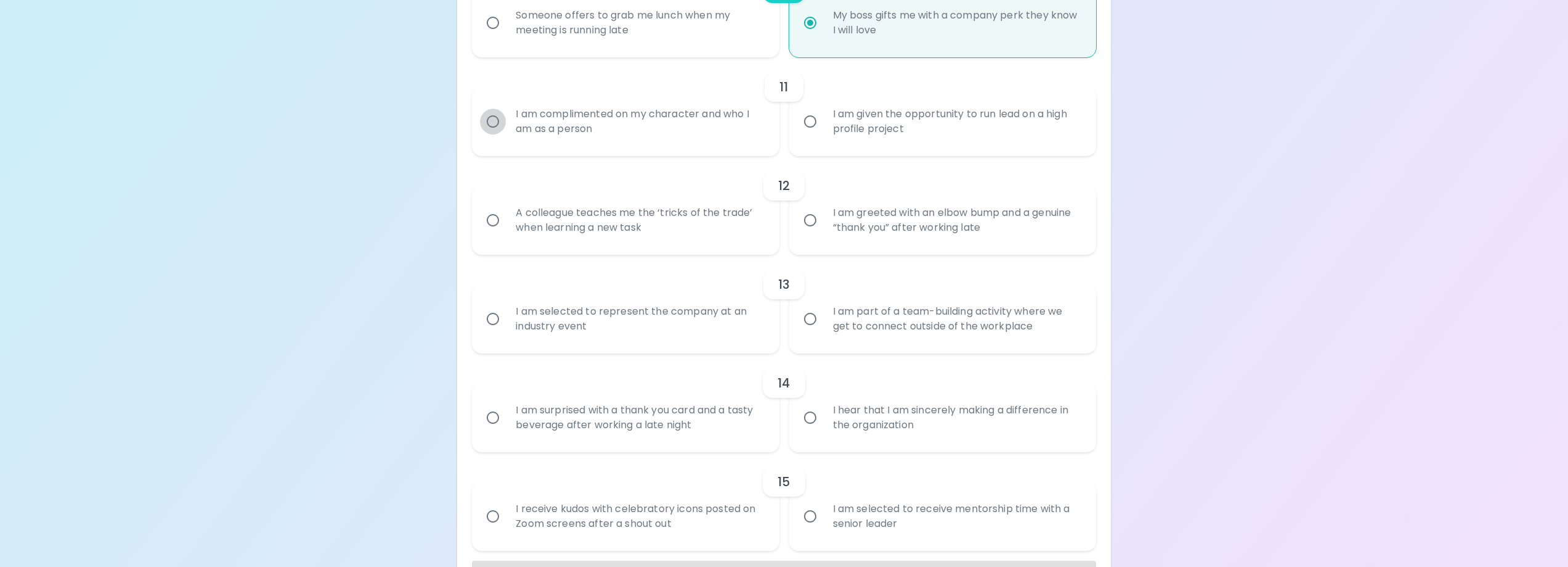
radio input "false"
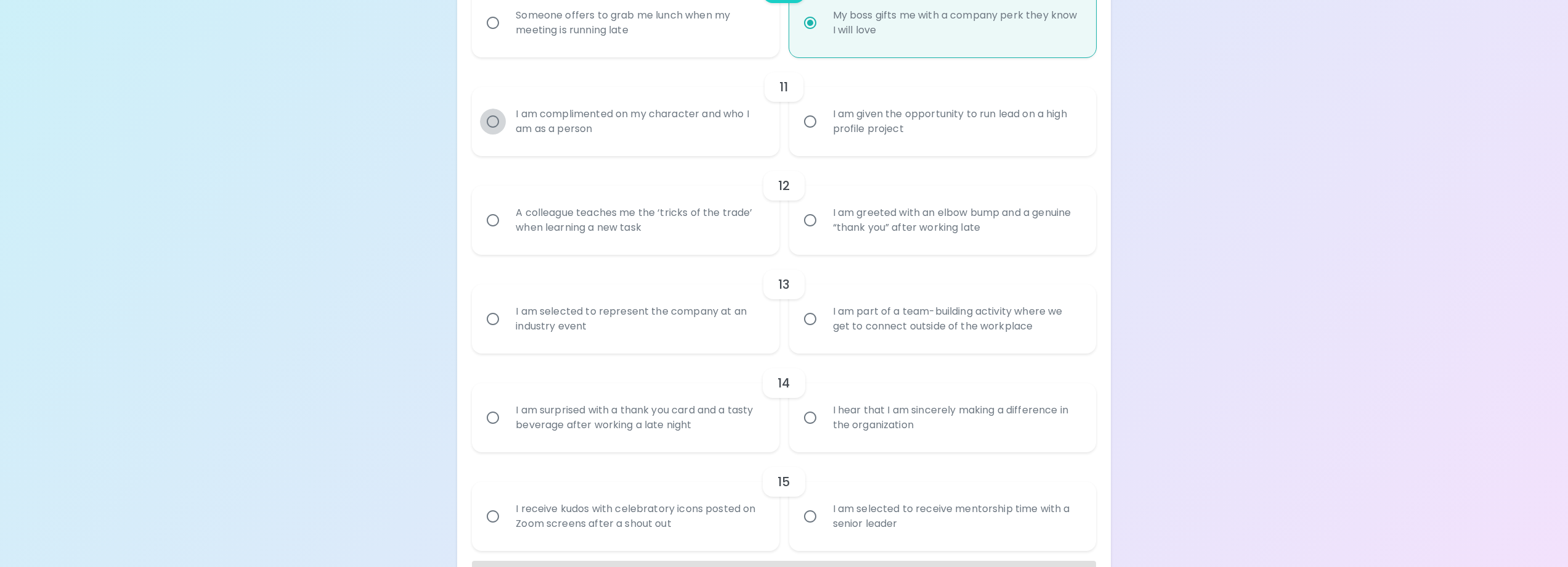
radio input "false"
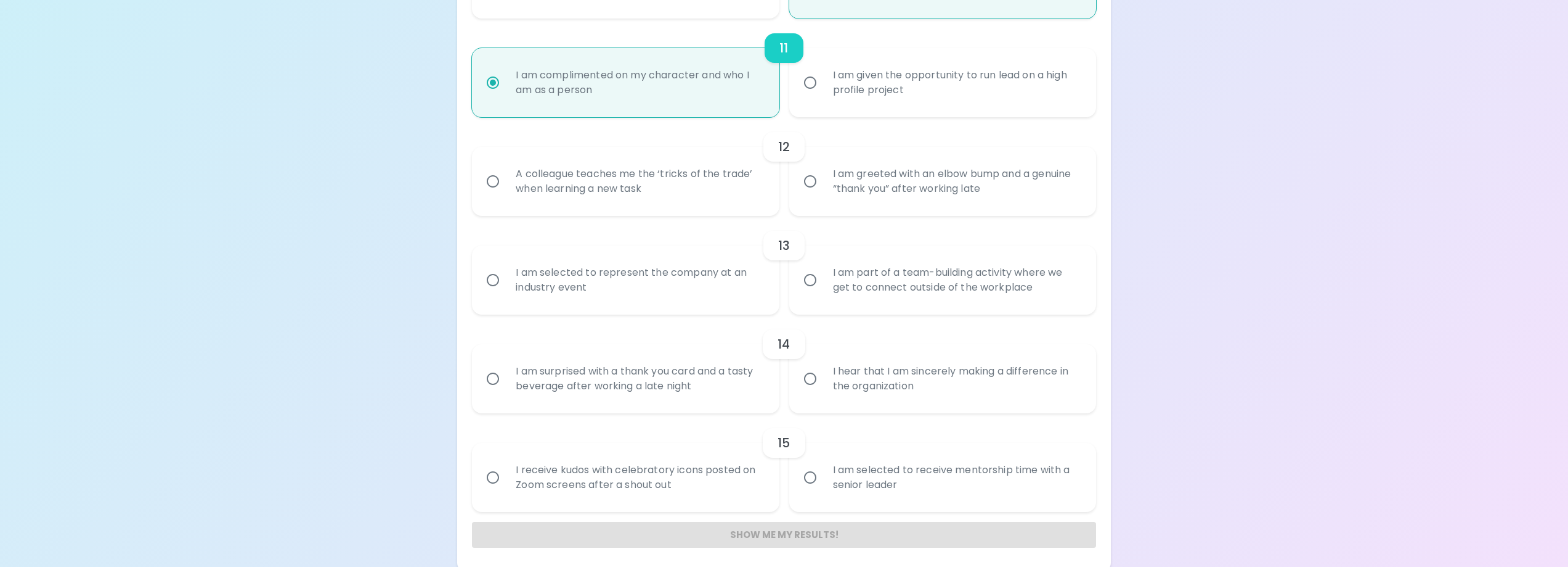
scroll to position [1284, 0]
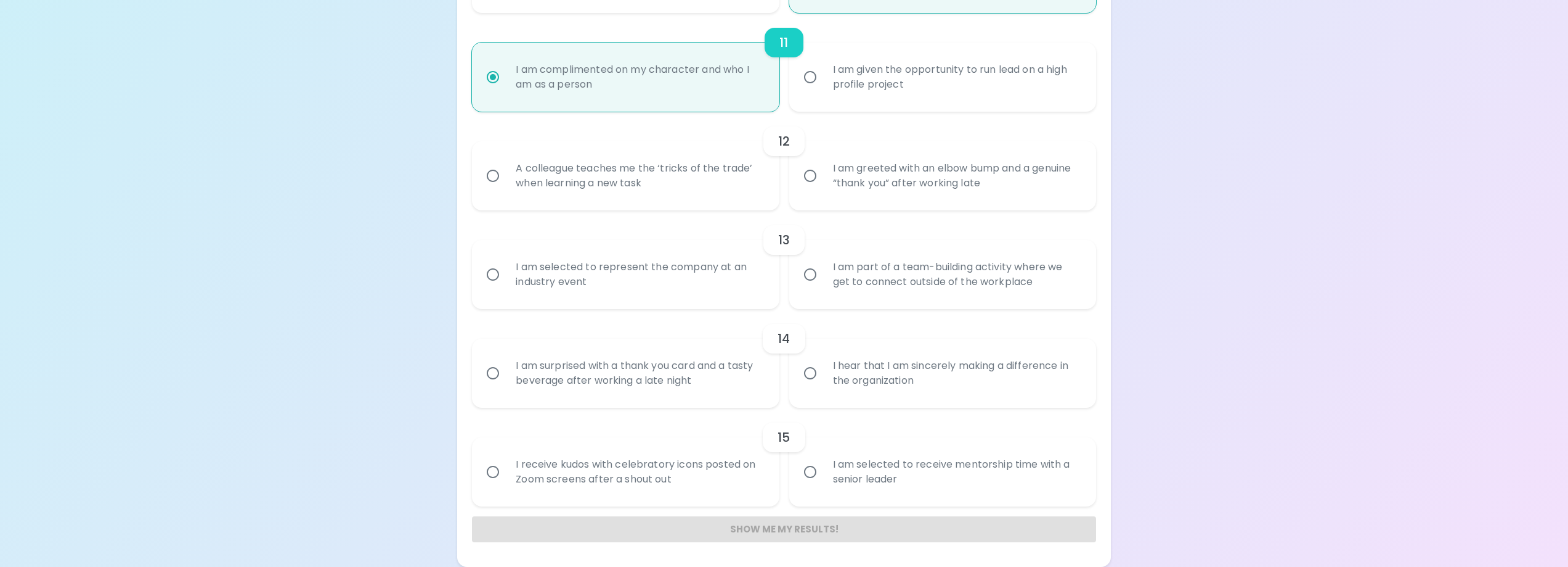
radio input "true"
click at [812, 178] on input "I am greeted with an elbow bump and a genuine “thank you” after working late" at bounding box center [810, 175] width 26 height 26
radio input "false"
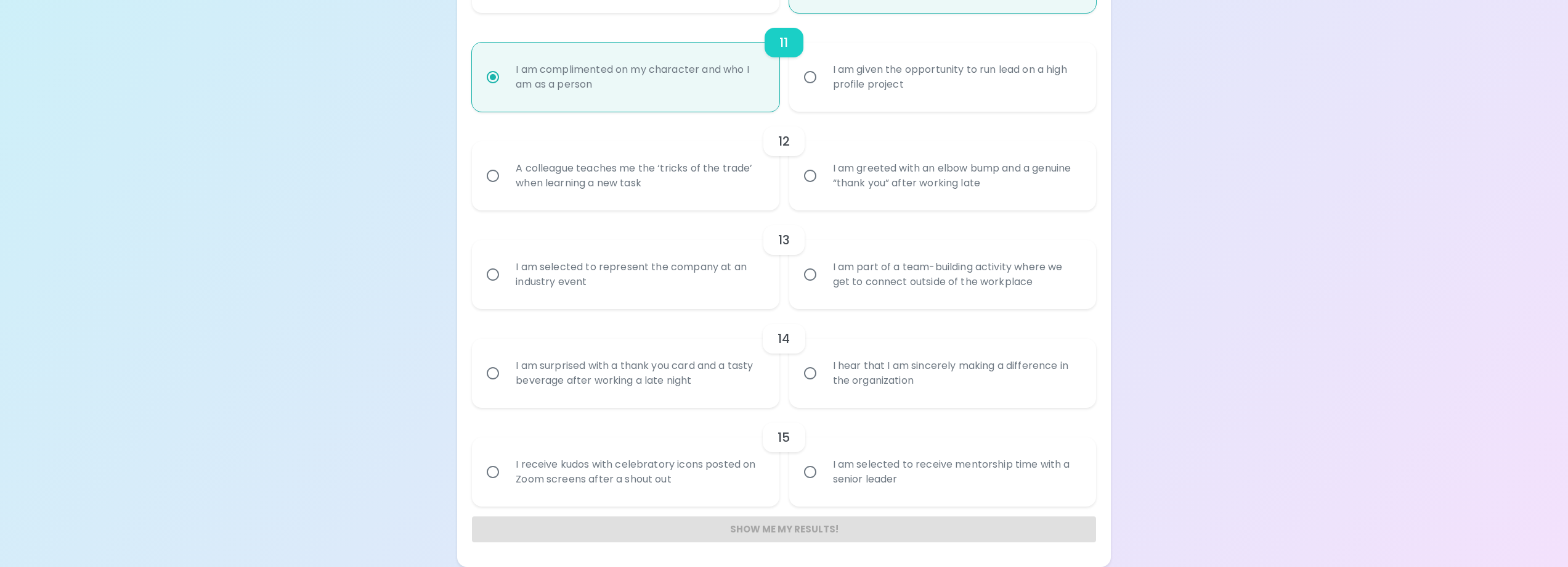
radio input "false"
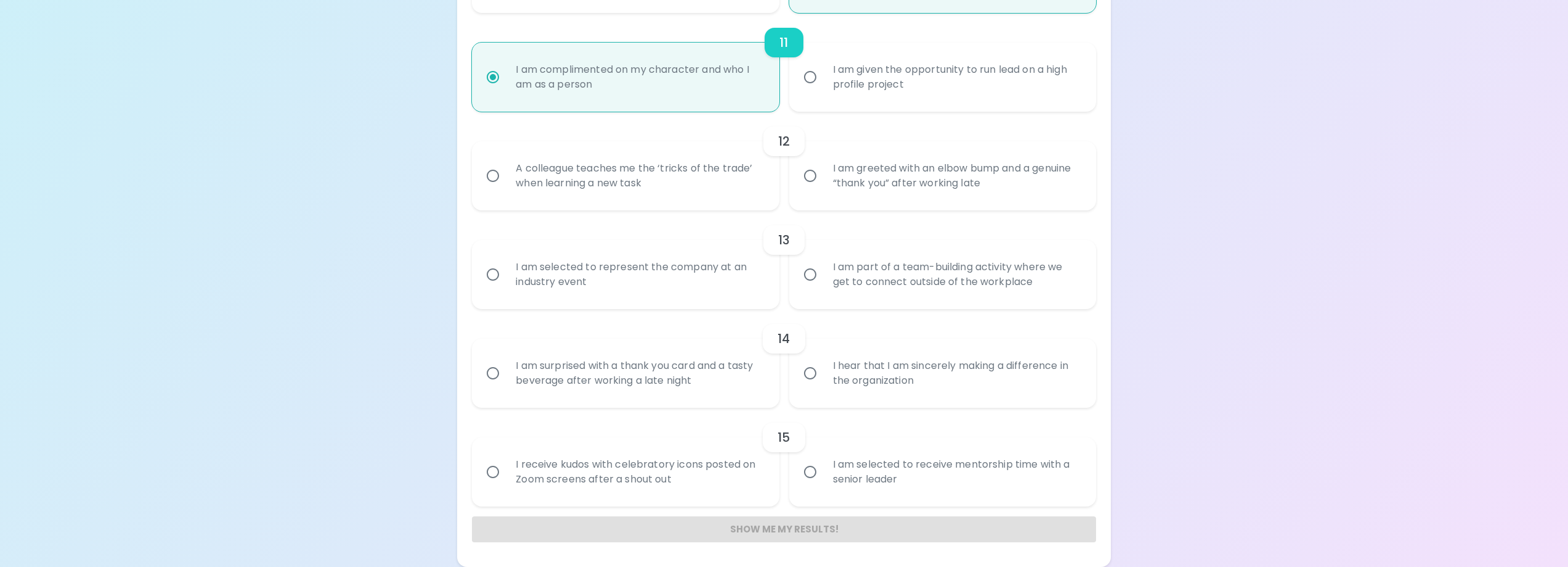
radio input "false"
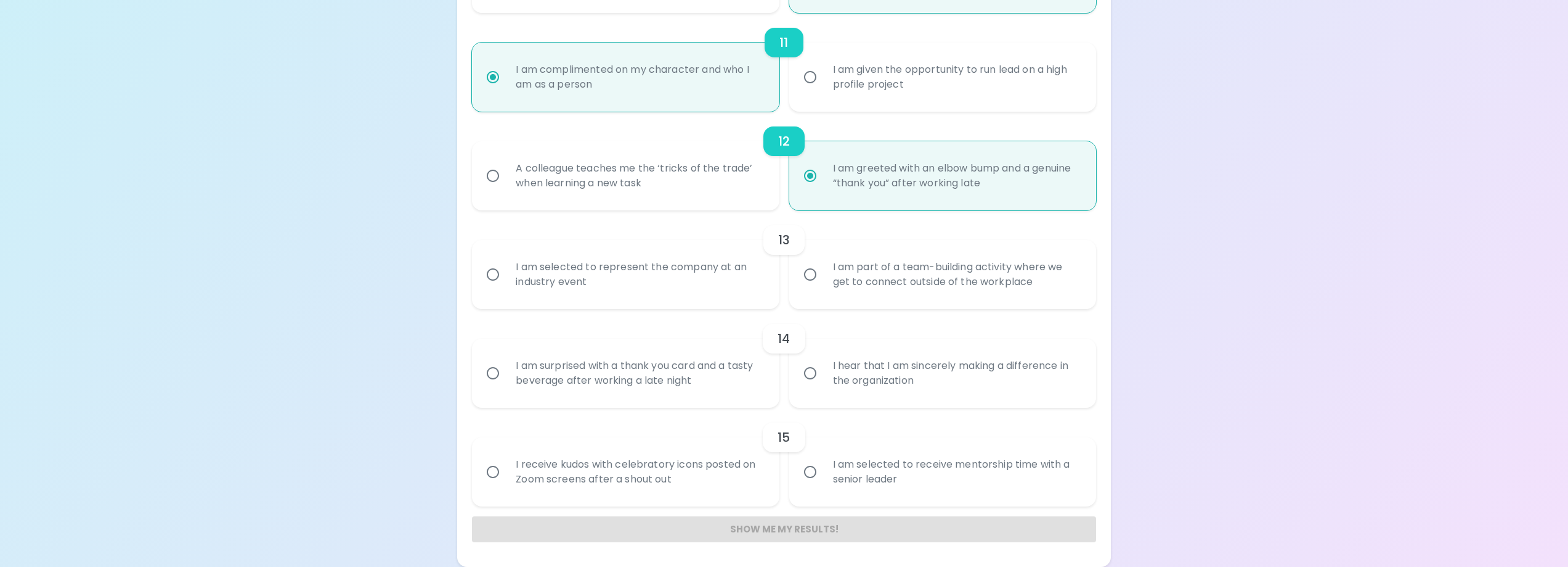
radio input "true"
click at [498, 273] on input "I am selected to represent the company at an industry event" at bounding box center [493, 274] width 26 height 26
radio input "false"
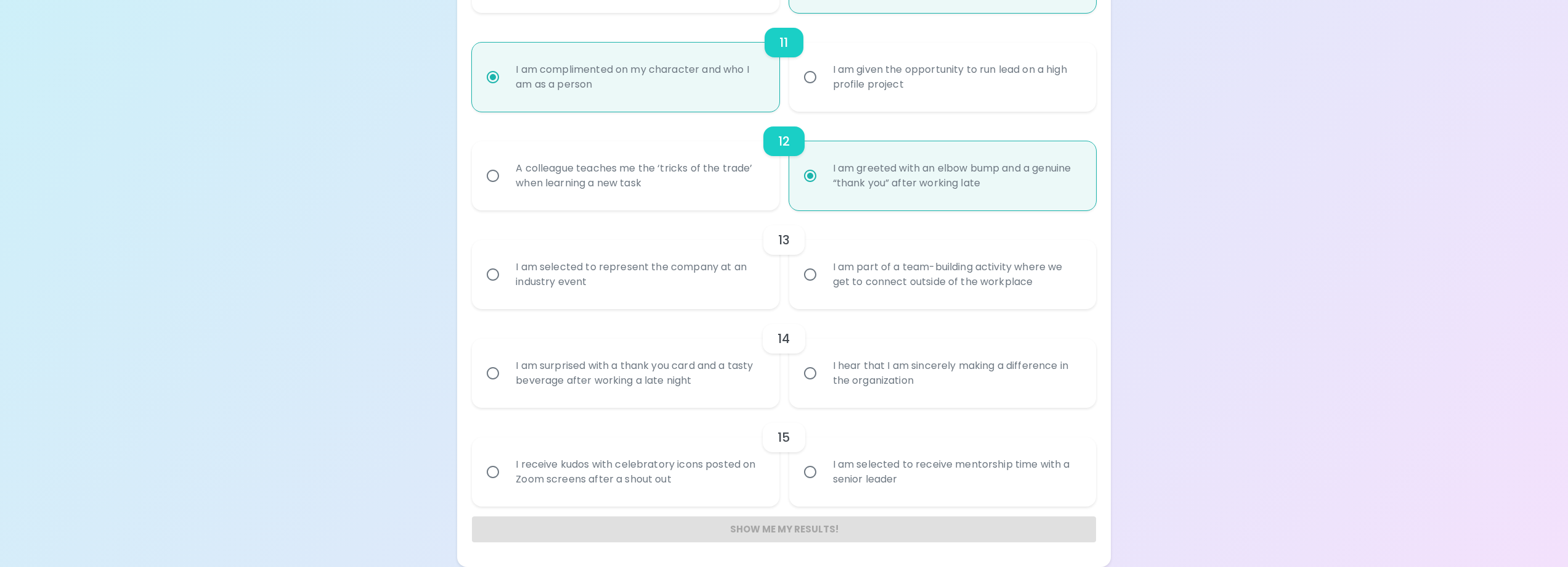
radio input "false"
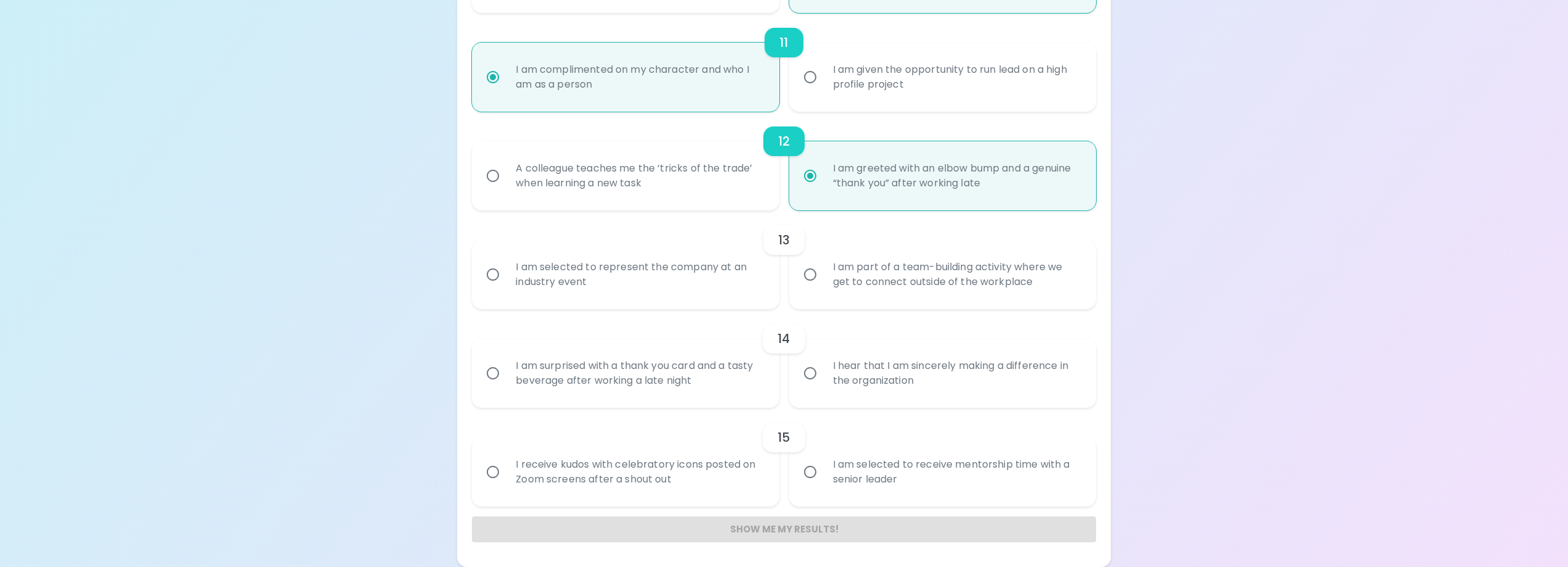
radio input "false"
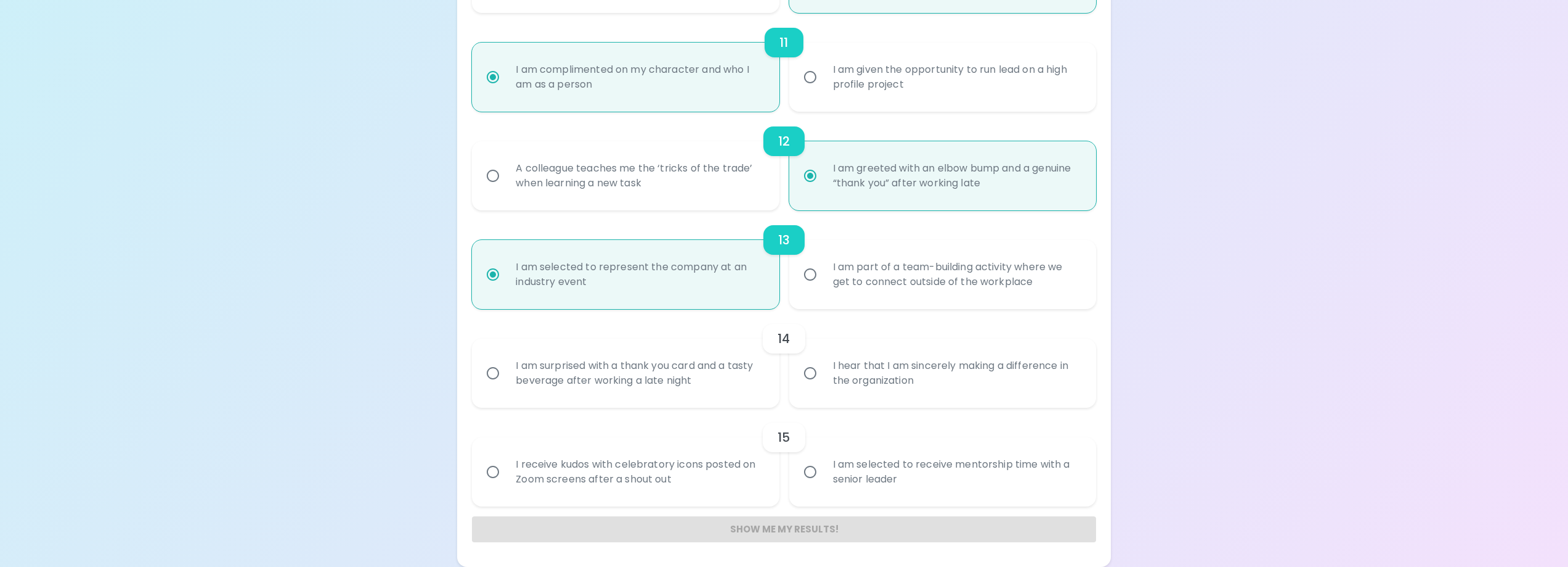
radio input "true"
click at [808, 375] on input "I hear that I am sincerely making a difference in the organization" at bounding box center [810, 372] width 26 height 26
radio input "false"
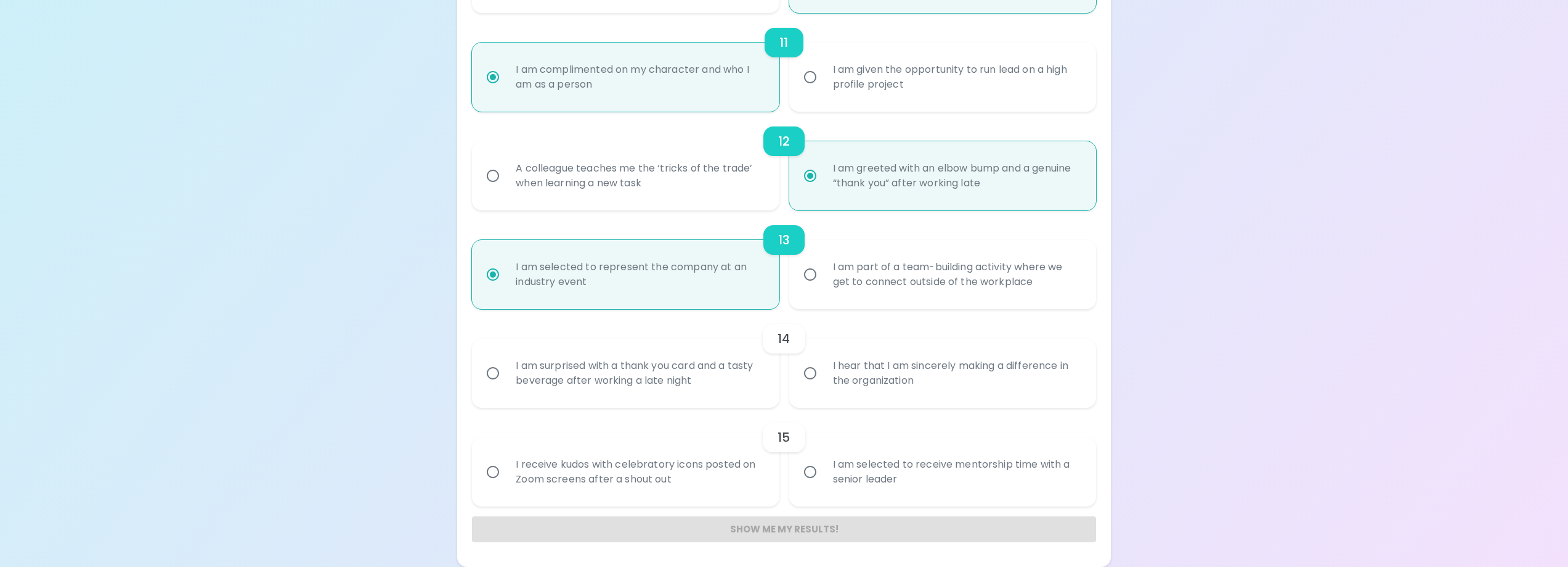
radio input "false"
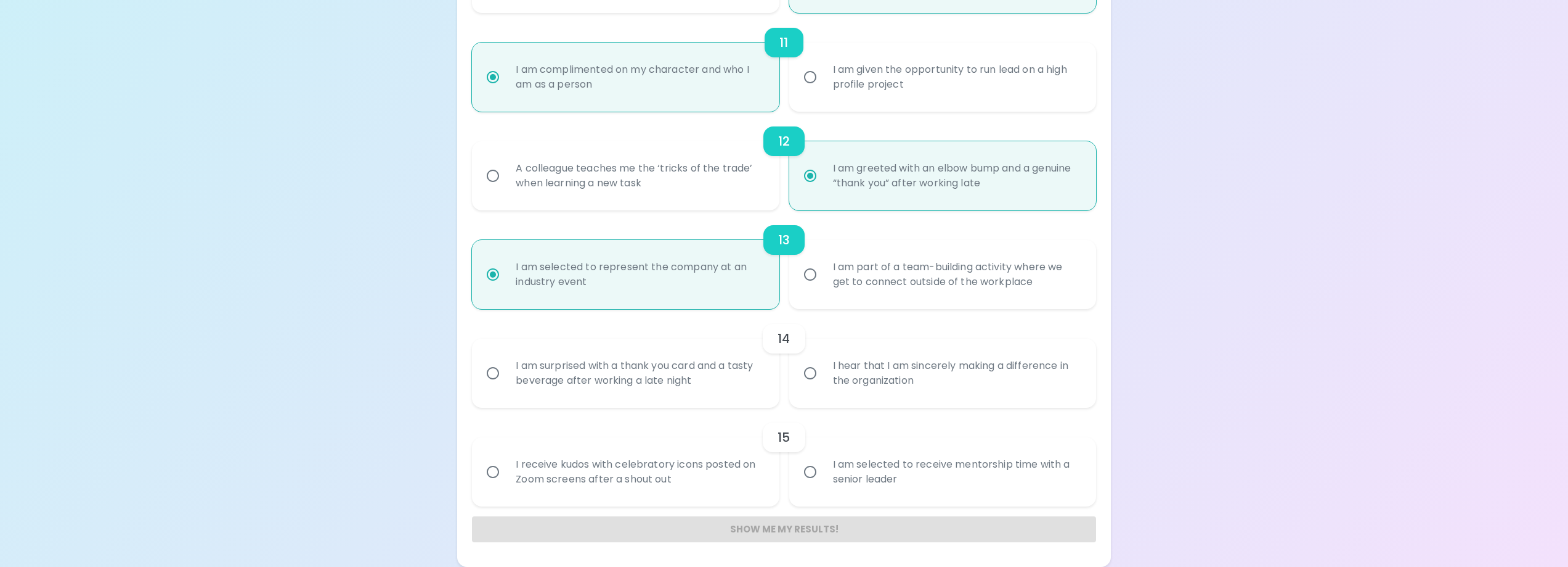
radio input "false"
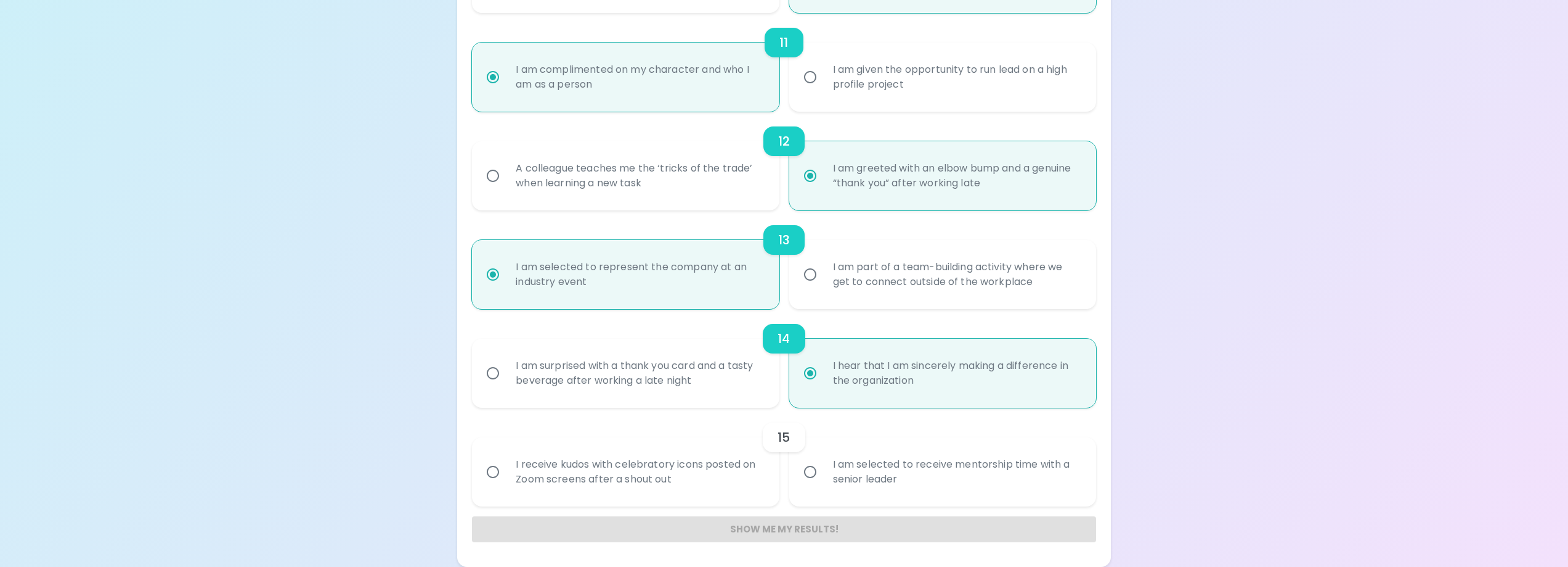
radio input "true"
click at [807, 475] on input "I am selected to receive mentorship time with a senior leader" at bounding box center [810, 471] width 26 height 26
radio input "false"
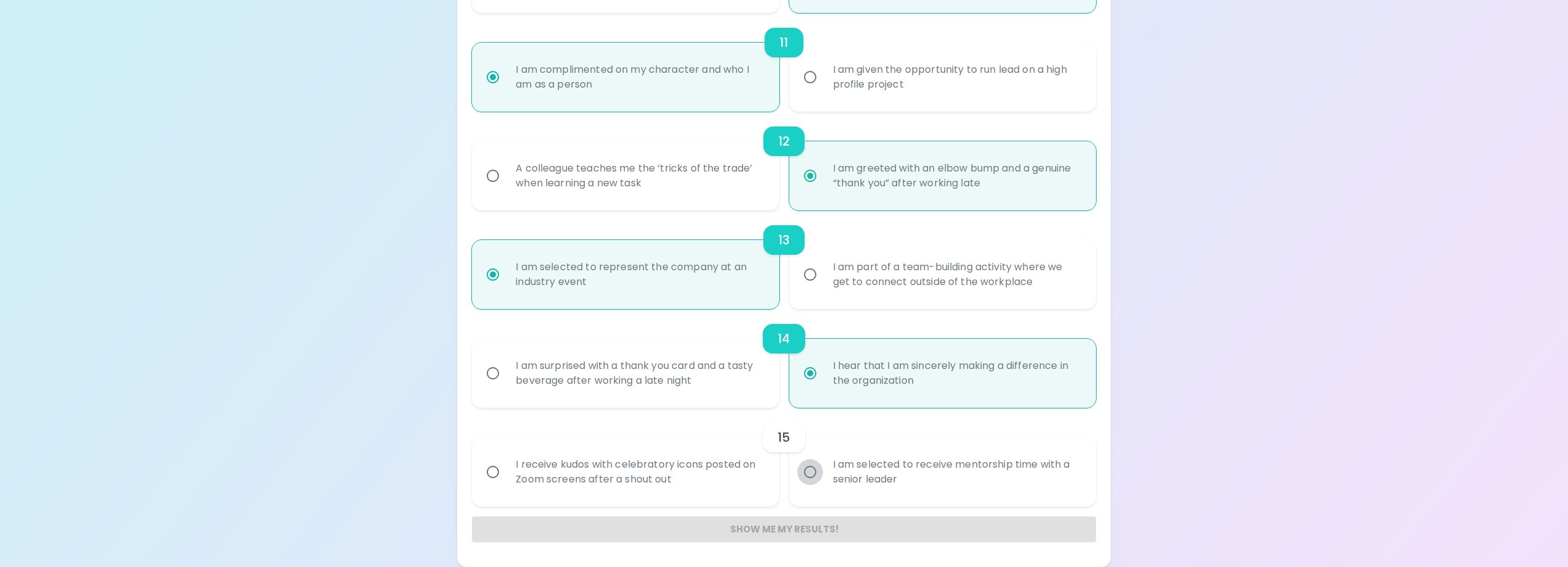
radio input "false"
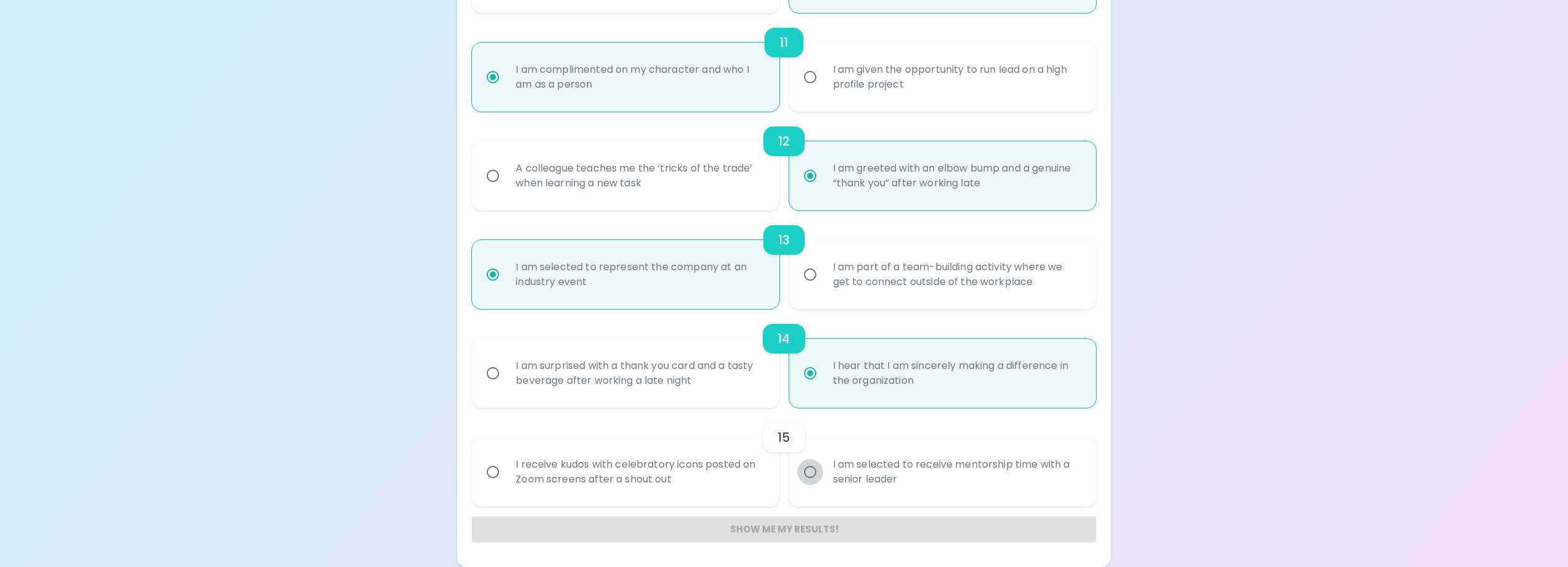
radio input "false"
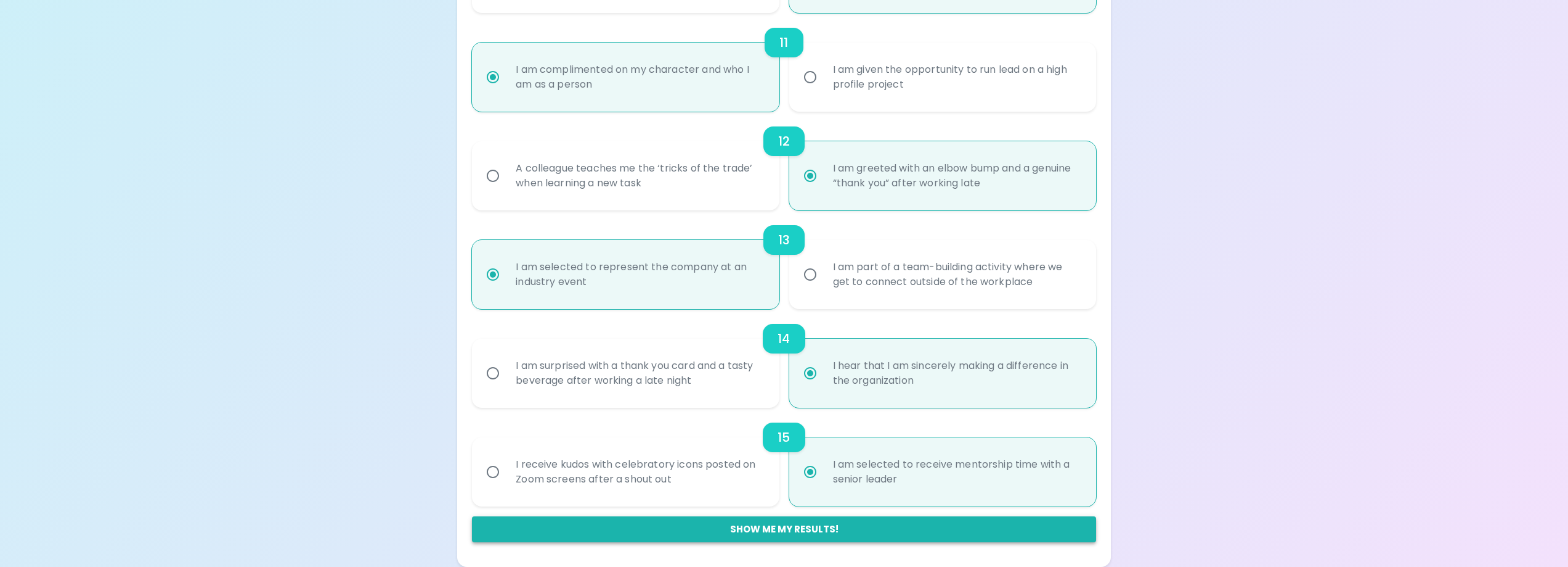
radio input "true"
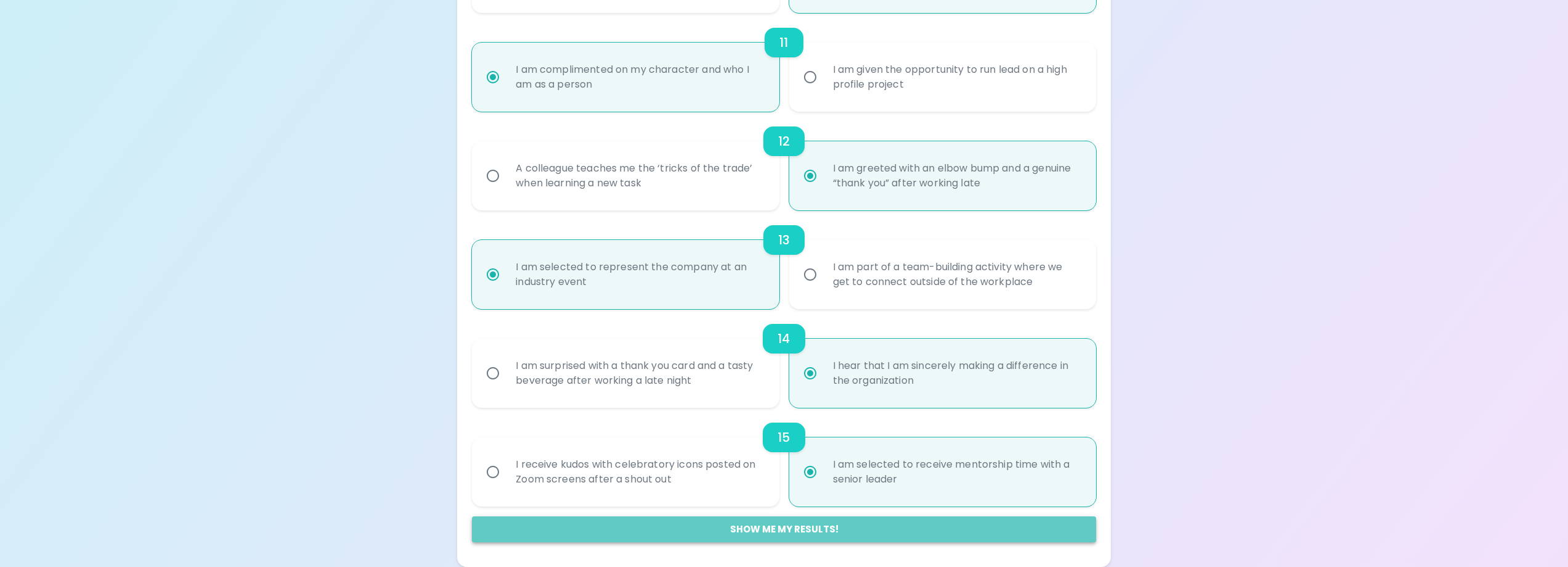
click at [797, 526] on button "Show me my results!" at bounding box center [783, 528] width 624 height 26
radio input "false"
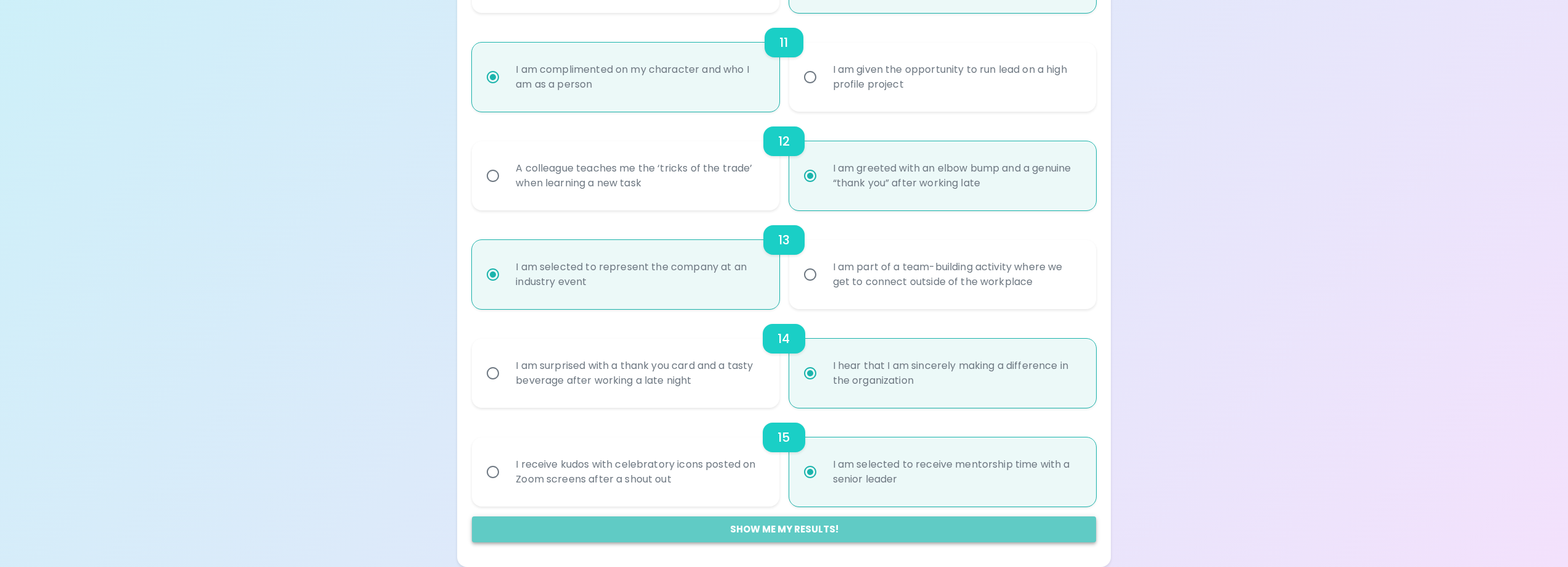
radio input "false"
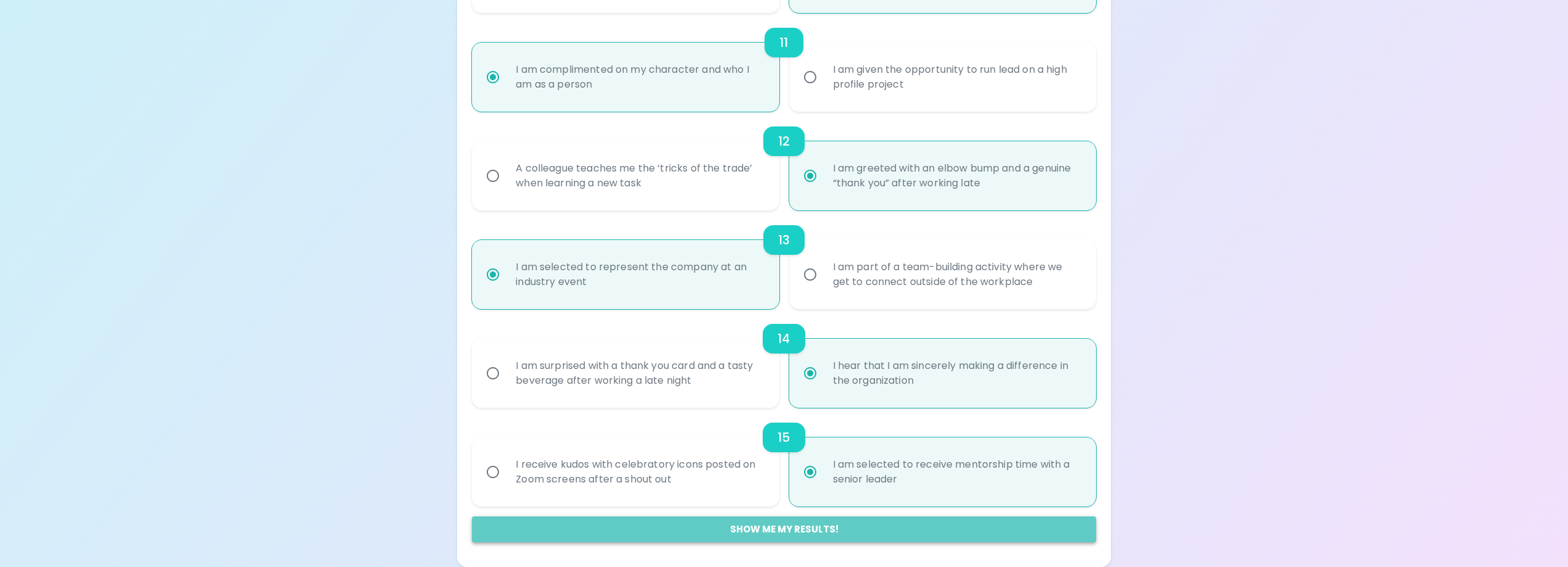
radio input "false"
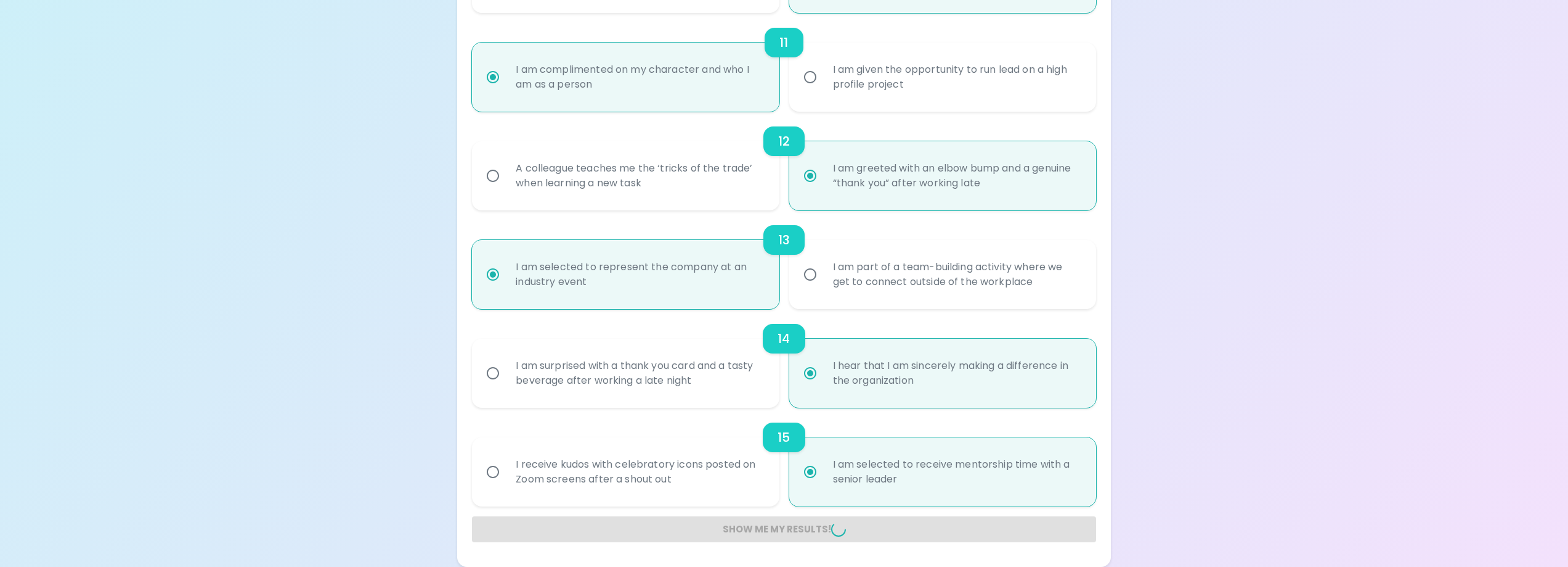
radio input "false"
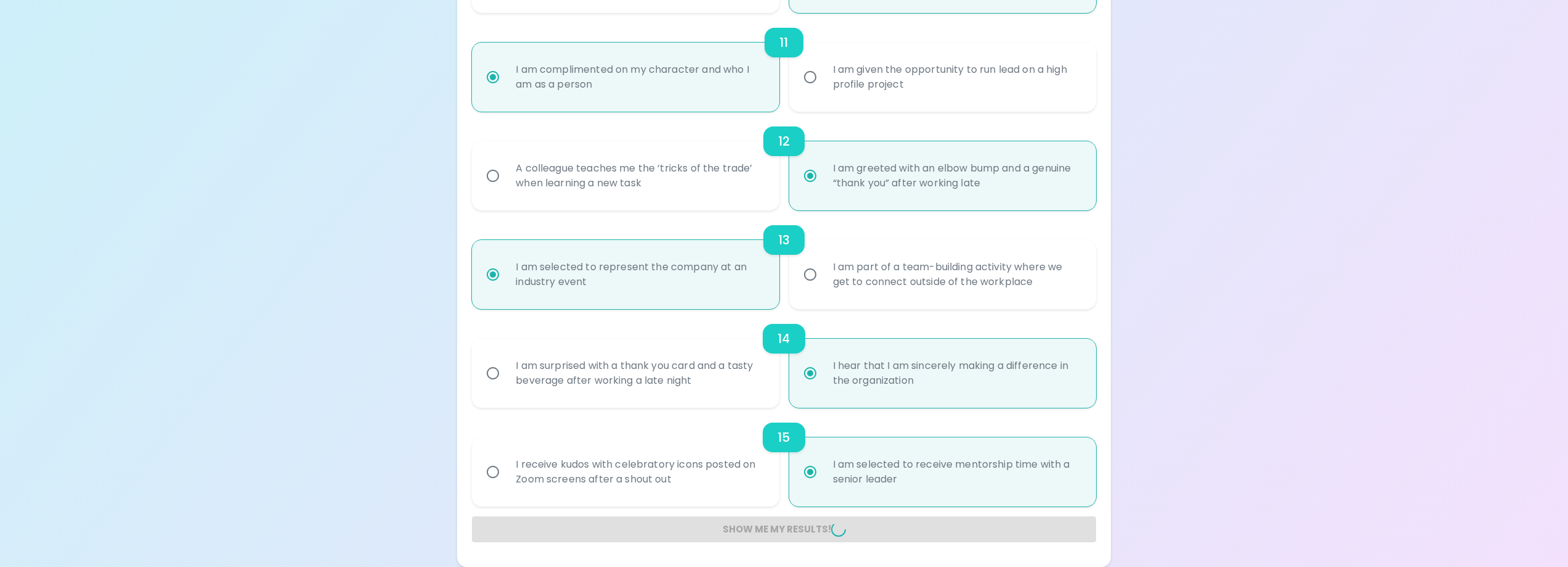
radio input "false"
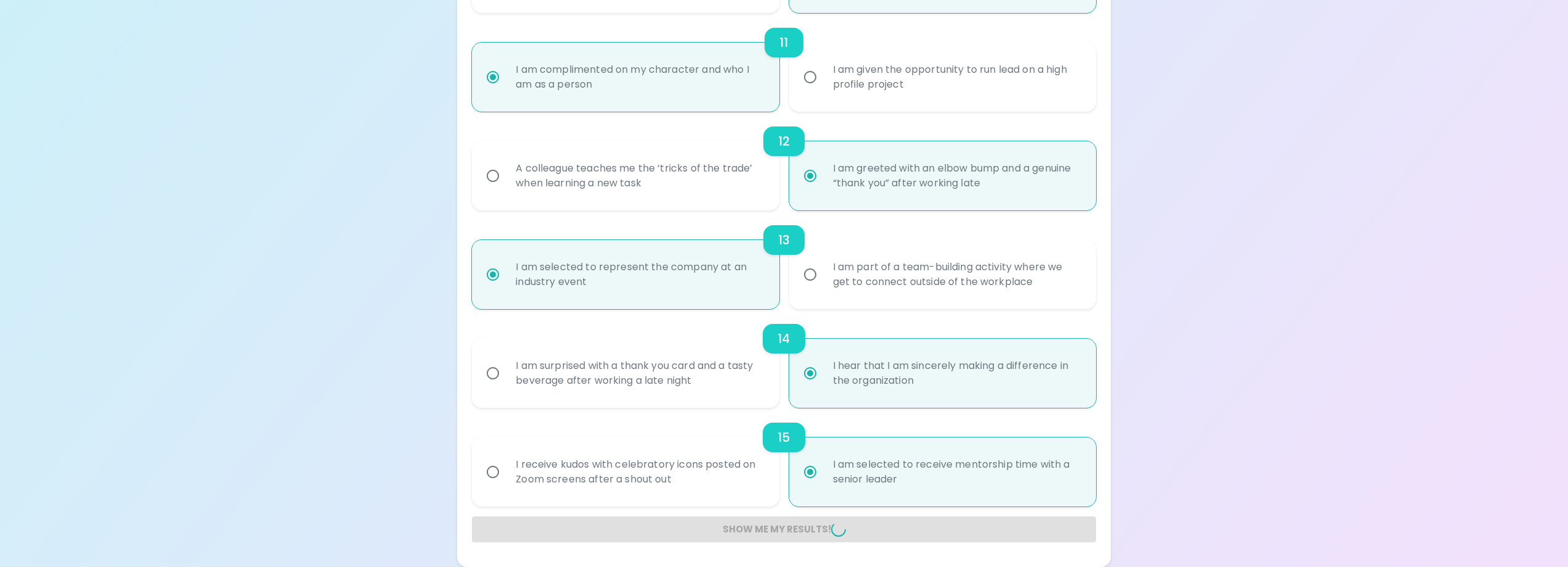
radio input "false"
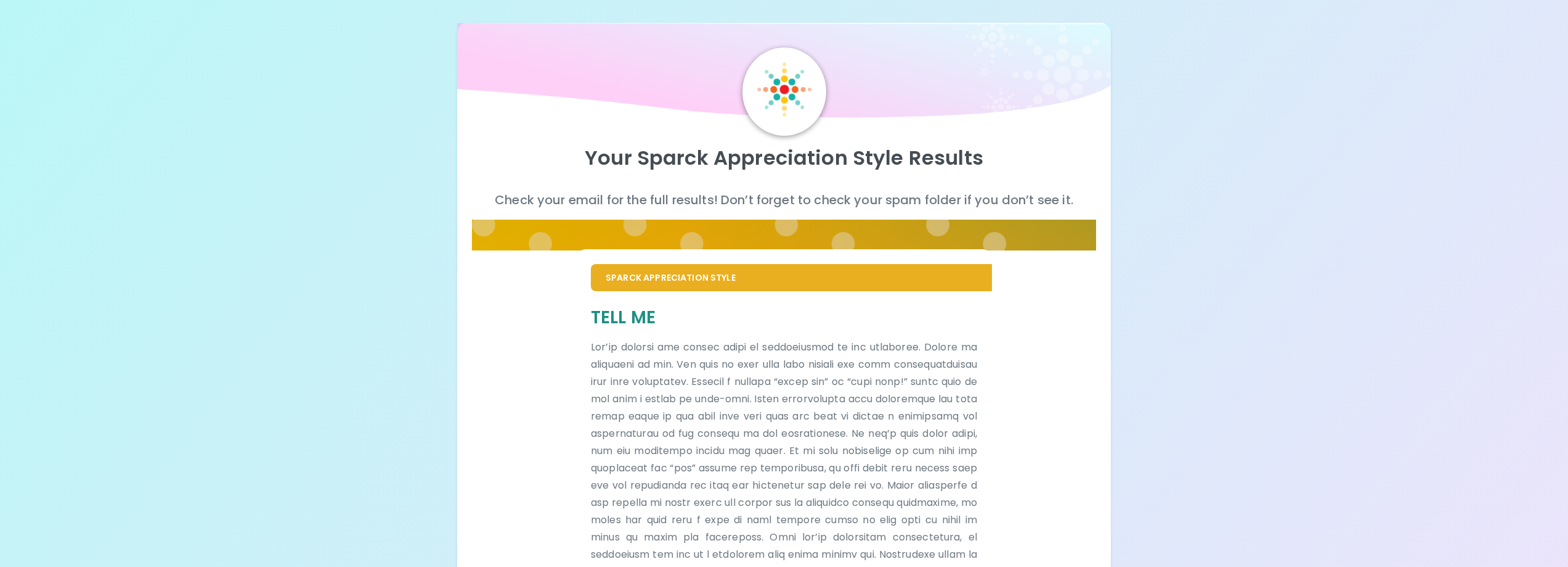
scroll to position [0, 0]
